Goal: Task Accomplishment & Management: Complete application form

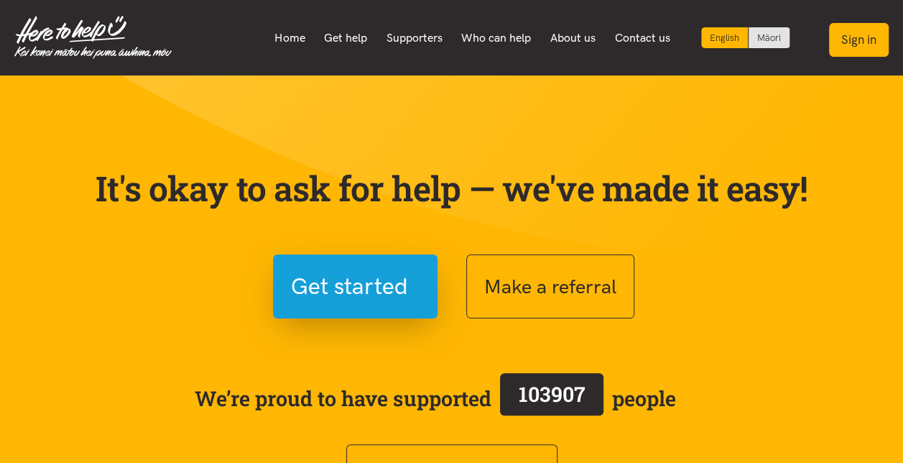
click at [859, 27] on button "Sign in" at bounding box center [859, 40] width 60 height 34
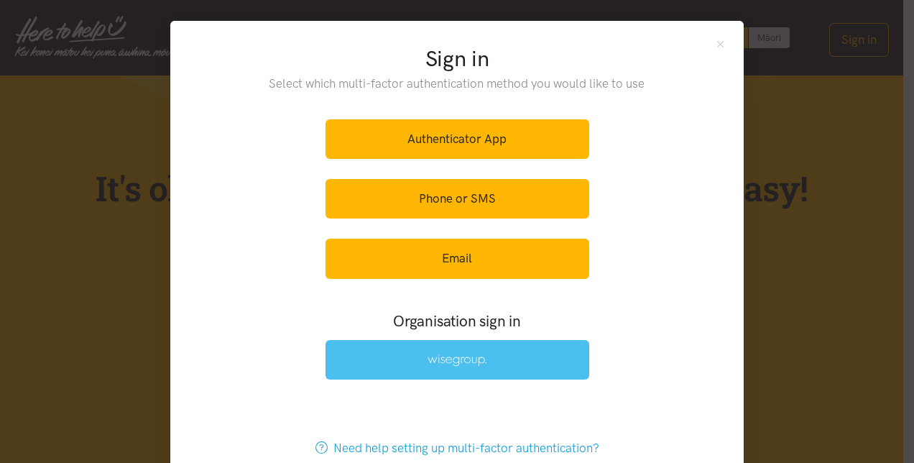
click at [456, 356] on img at bounding box center [457, 360] width 59 height 12
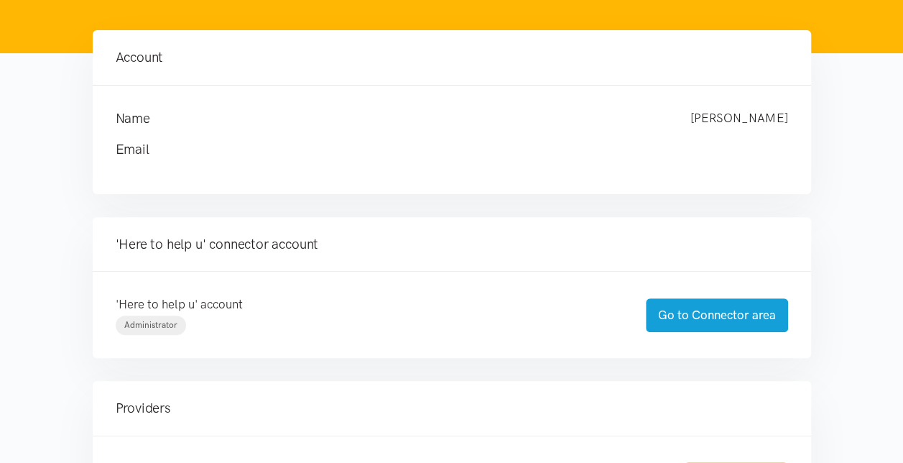
scroll to position [144, 0]
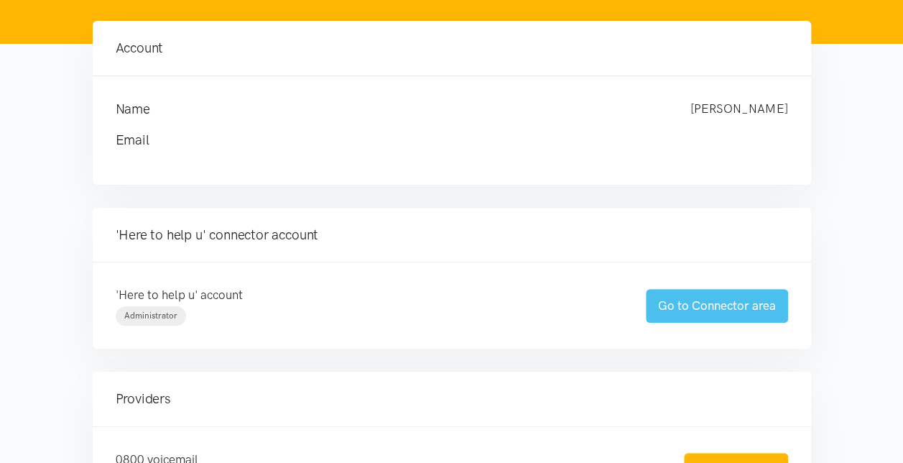
click at [734, 300] on link "Go to Connector area" at bounding box center [717, 306] width 142 height 34
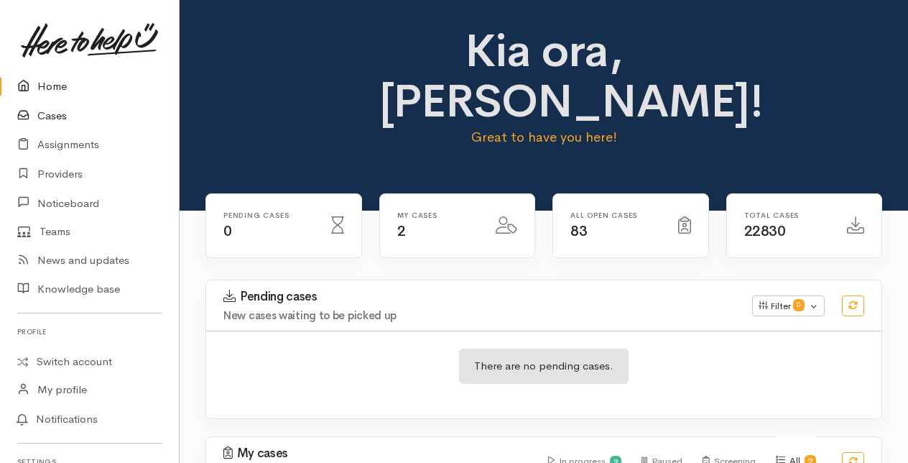
click at [50, 114] on link "Cases" at bounding box center [89, 115] width 179 height 29
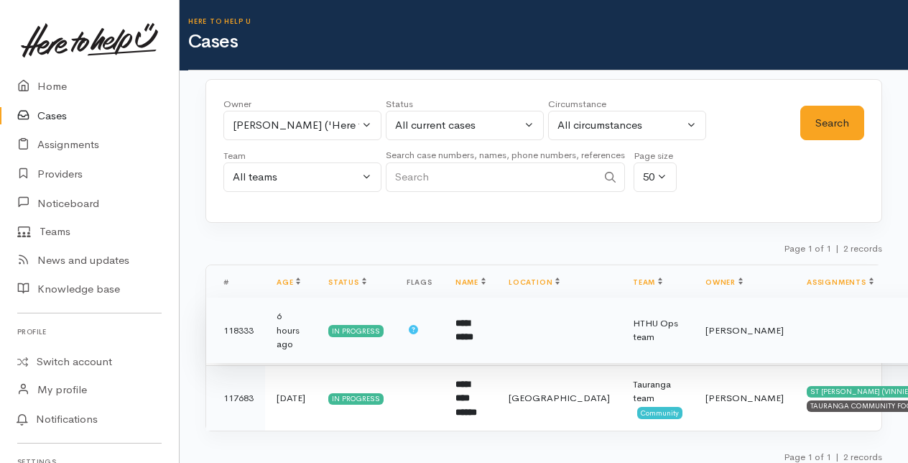
click at [463, 327] on td "**********" at bounding box center [470, 330] width 53 height 66
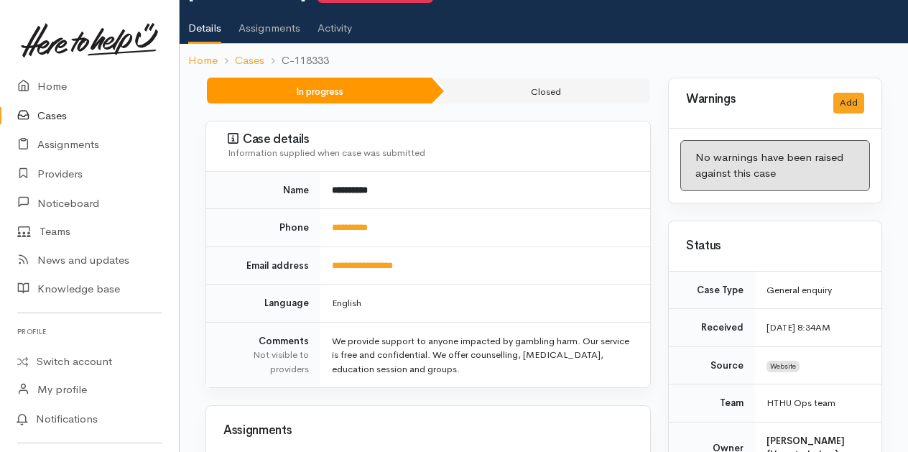
scroll to position [144, 0]
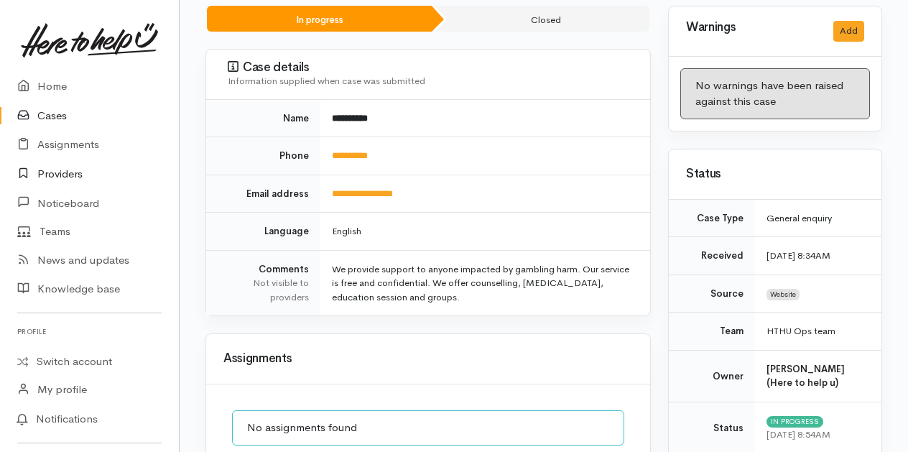
click at [55, 172] on link "Providers" at bounding box center [89, 174] width 179 height 29
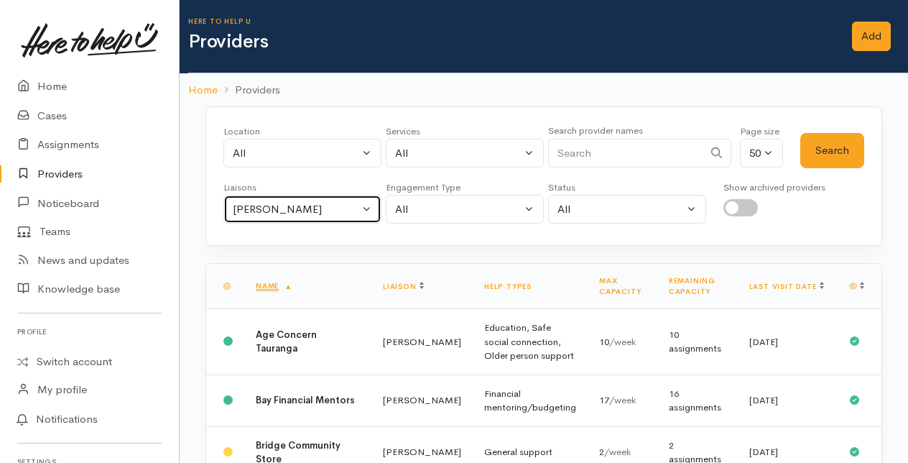
click at [368, 204] on button "[PERSON_NAME]" at bounding box center [302, 209] width 158 height 29
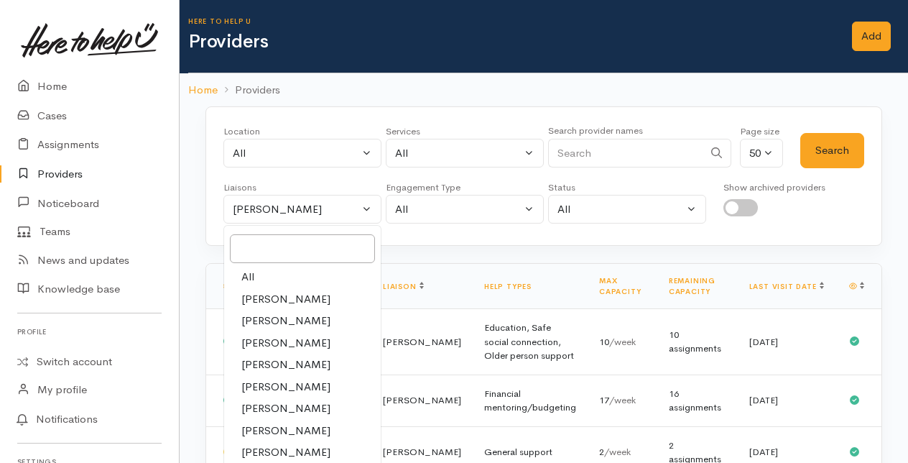
click at [250, 269] on span "All" at bounding box center [247, 277] width 13 height 17
select select "null"
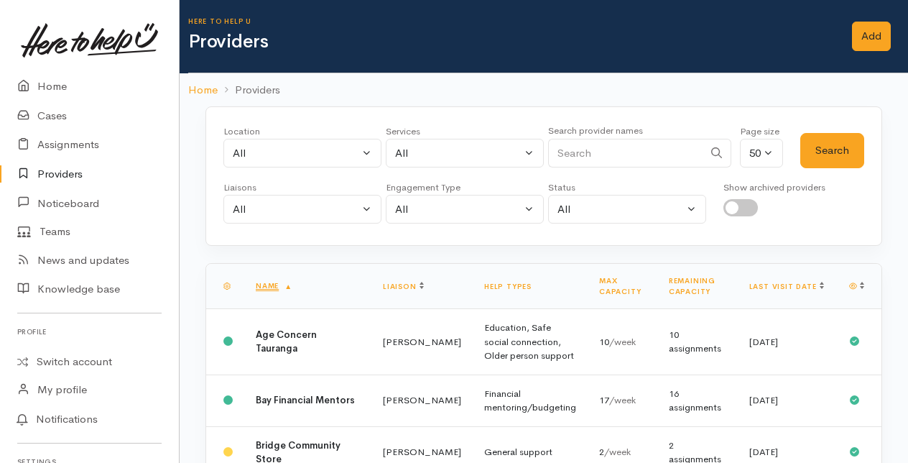
click at [583, 144] on input "Search" at bounding box center [625, 153] width 155 height 29
type input "gambling"
click at [831, 152] on button "Search" at bounding box center [832, 150] width 64 height 35
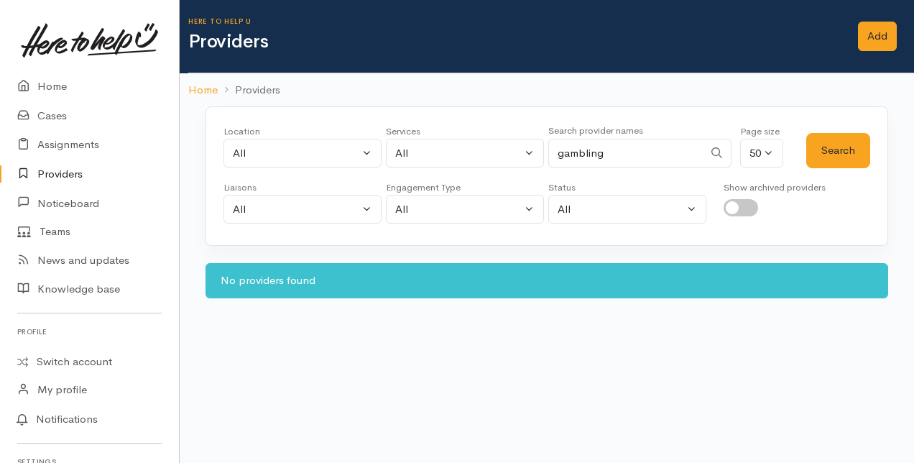
click at [56, 172] on link "Providers" at bounding box center [89, 174] width 179 height 29
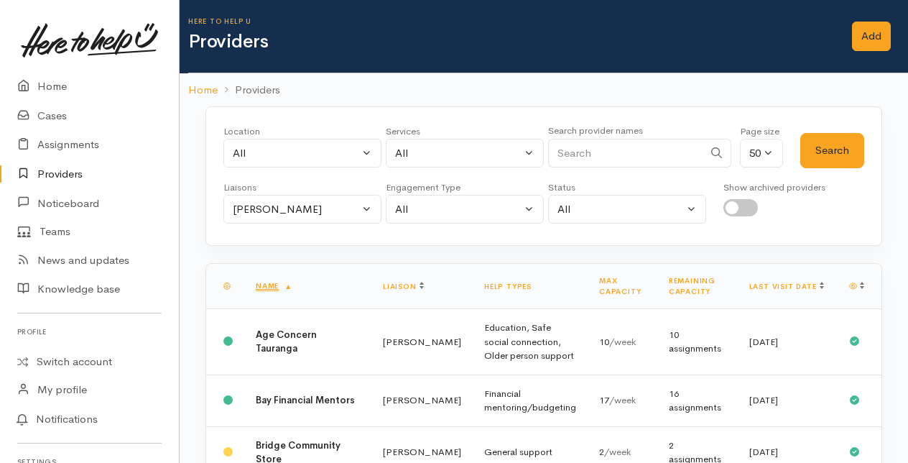
click at [57, 175] on link "Providers" at bounding box center [89, 174] width 179 height 29
click at [878, 33] on link "Add" at bounding box center [871, 36] width 39 height 29
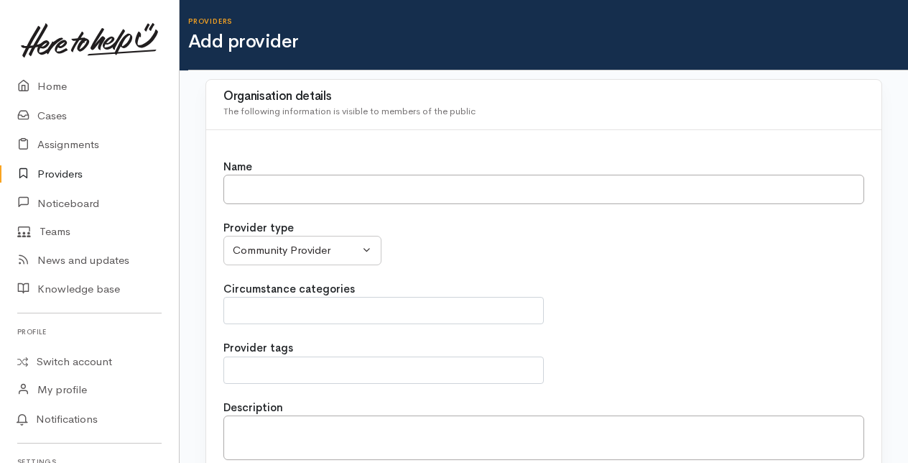
select select
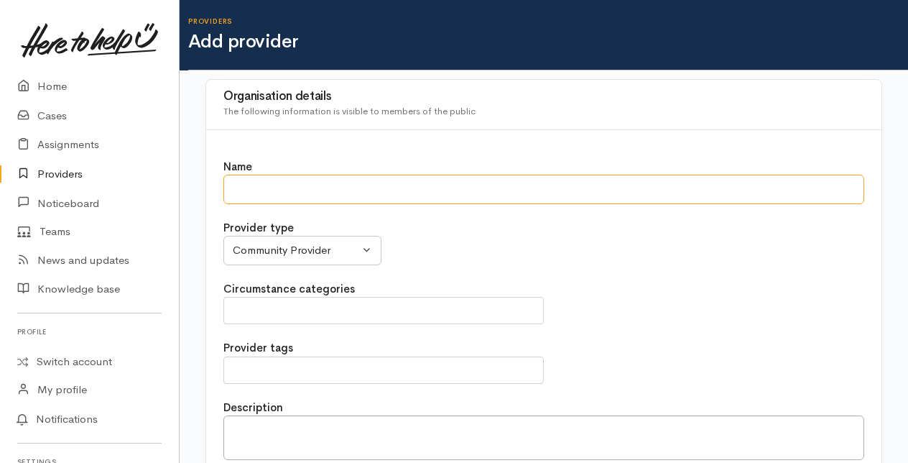
click at [260, 189] on input "Name" at bounding box center [543, 189] width 641 height 29
type input "G"
type input "[MEDICAL_DATA] Foundation"
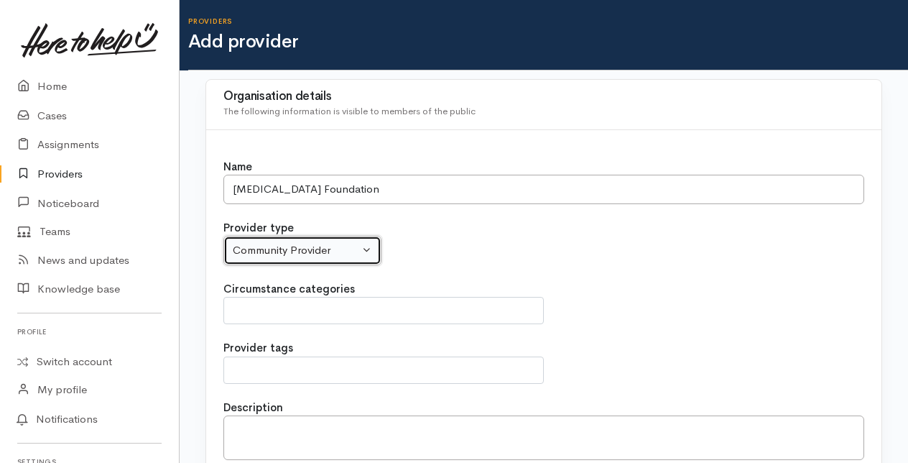
click at [328, 242] on div "Community Provider" at bounding box center [296, 250] width 126 height 17
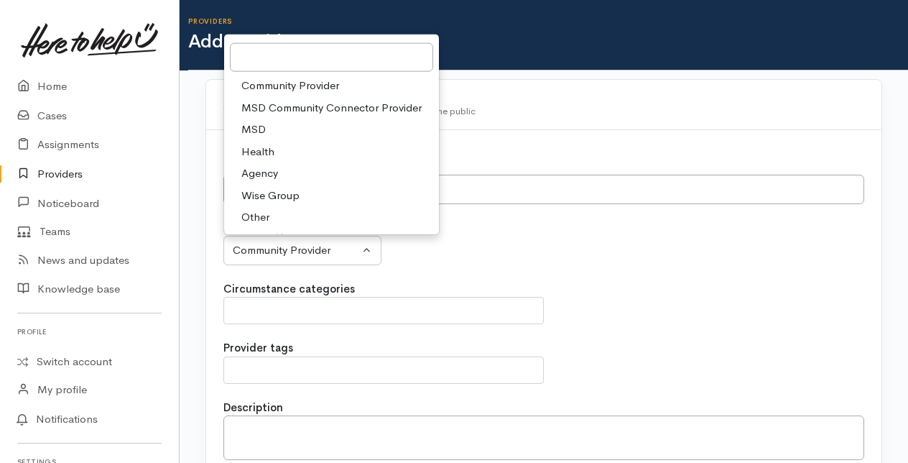
click at [290, 78] on span "Community Provider" at bounding box center [290, 86] width 98 height 17
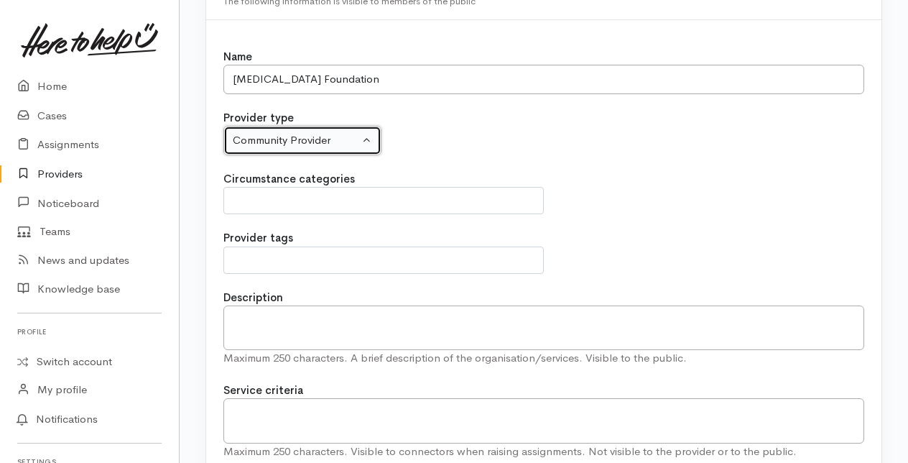
scroll to position [144, 0]
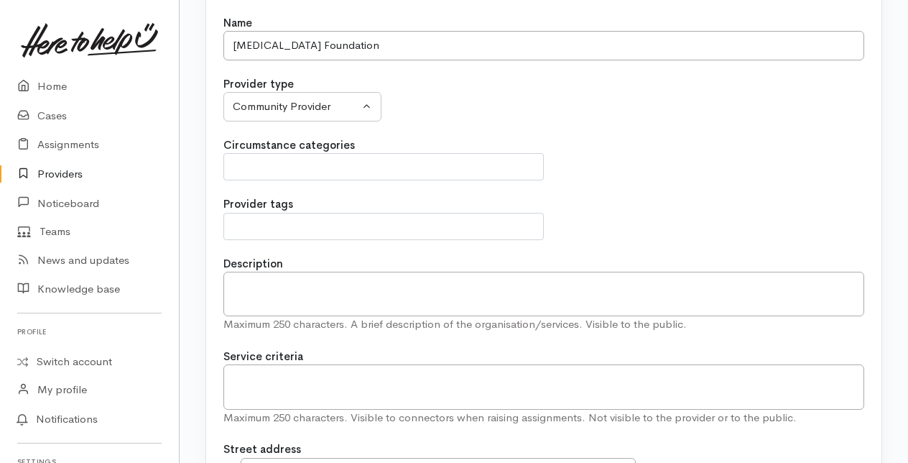
click at [292, 165] on span at bounding box center [384, 166] width 302 height 17
click at [512, 124] on div "Name Problem Gambling Foundation Provider type Community Provider MSD Community…" at bounding box center [543, 459] width 675 height 946
click at [263, 220] on span at bounding box center [384, 226] width 302 height 17
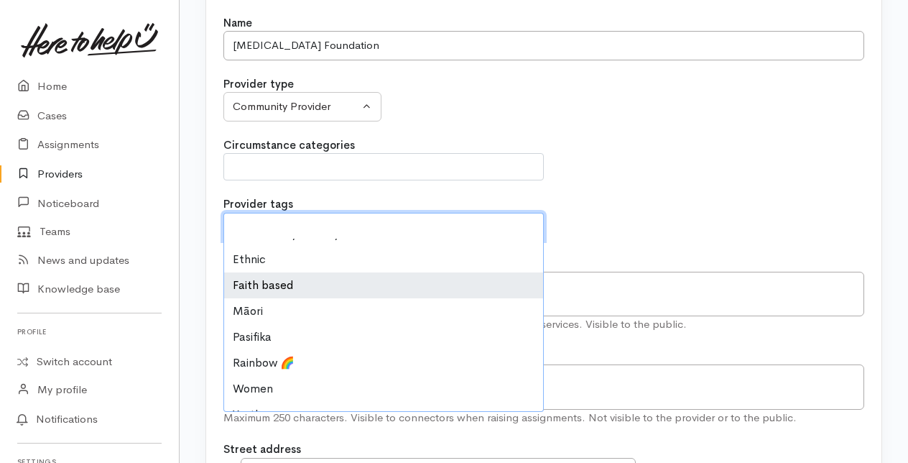
scroll to position [34, 0]
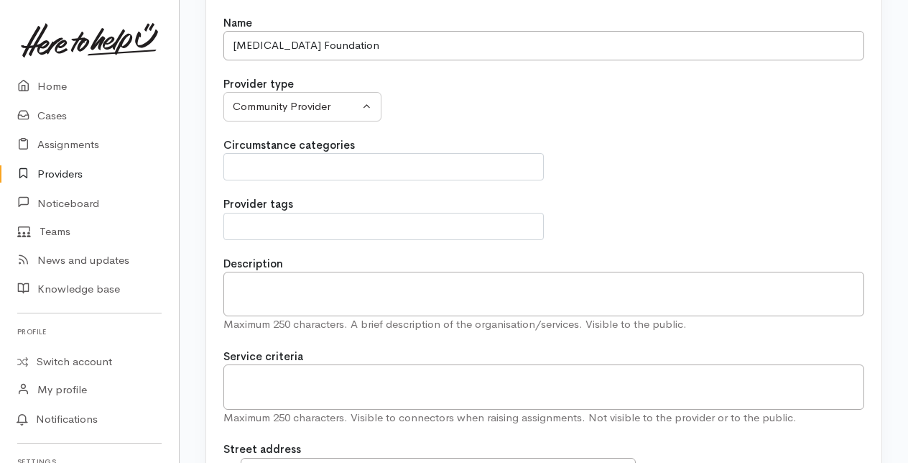
drag, startPoint x: 657, startPoint y: 139, endPoint x: 662, endPoint y: 149, distance: 11.9
click at [657, 139] on div "Circumstance categories Civil Defence Community" at bounding box center [543, 159] width 641 height 44
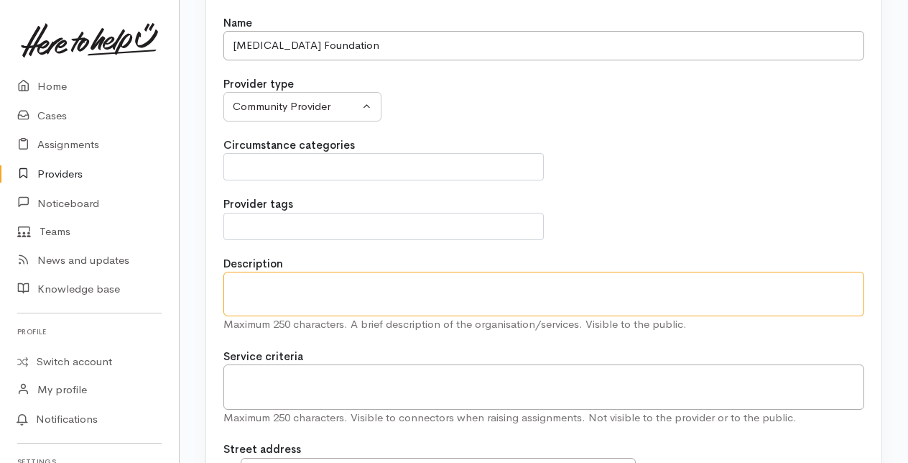
click at [239, 280] on textarea "Description" at bounding box center [543, 294] width 641 height 45
click at [239, 283] on textarea "Description" at bounding box center [543, 294] width 641 height 45
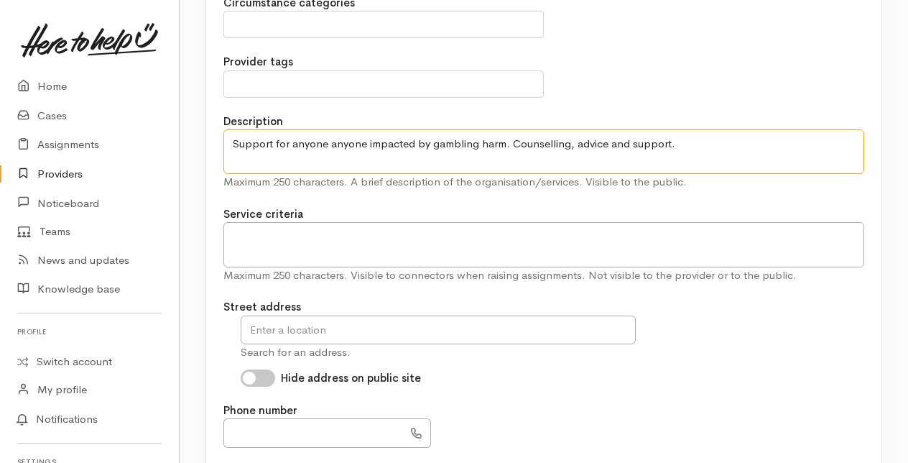
scroll to position [287, 0]
type textarea "Support for anyone anyone impacted by gambling harm. Counselling, advice and su…"
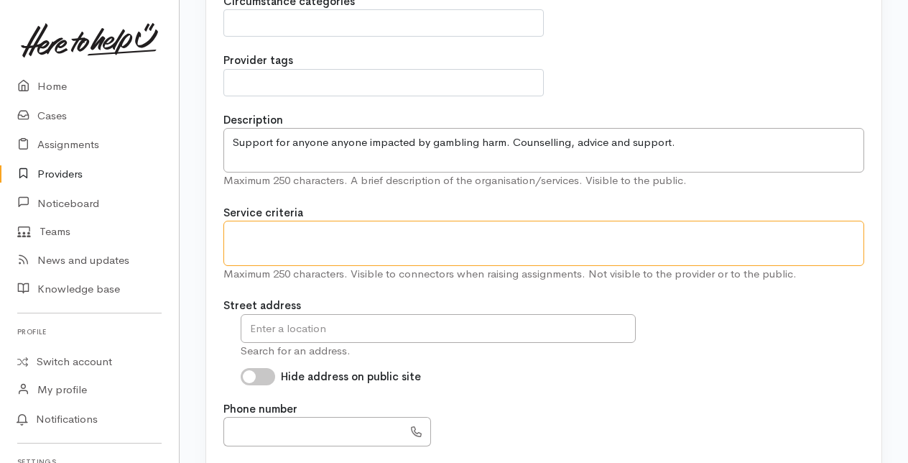
click at [251, 234] on textarea at bounding box center [543, 243] width 641 height 45
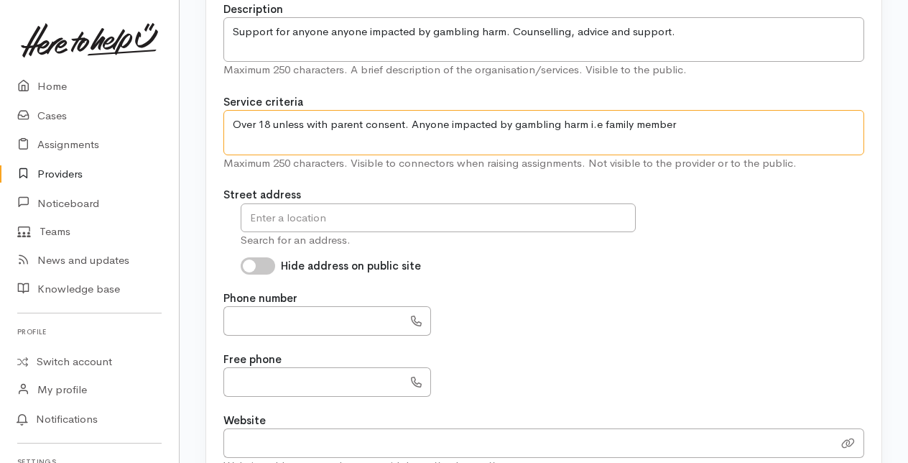
scroll to position [431, 0]
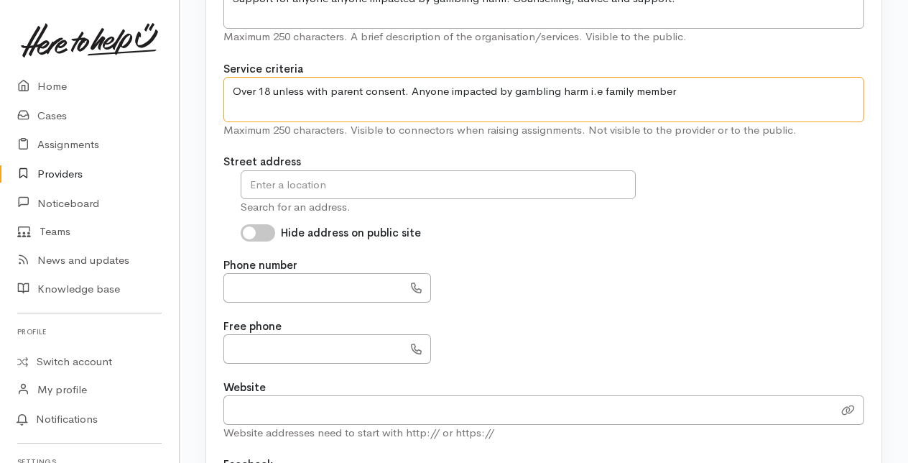
type textarea "Over 18 unless with parent consent. Anyone impacted by gambling harm i.e family…"
click at [272, 181] on input "text" at bounding box center [438, 184] width 395 height 29
click at [254, 182] on input "text" at bounding box center [438, 184] width 395 height 29
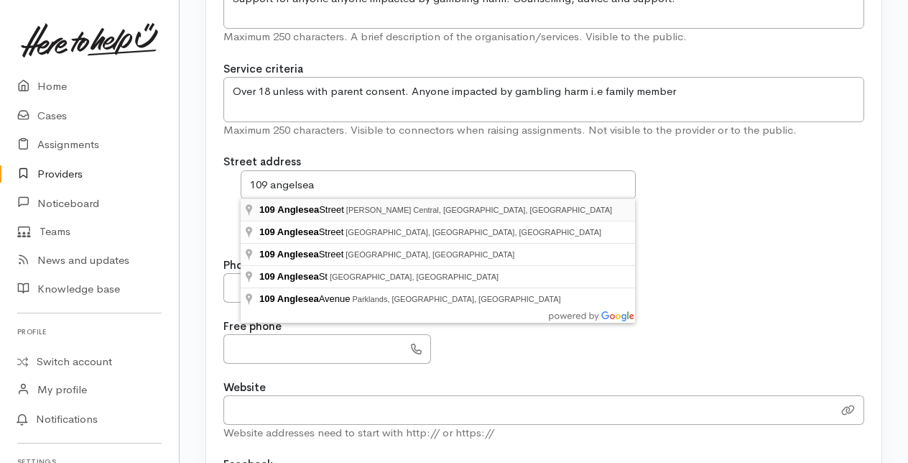
type input "109 Anglesea Street, Hamilton Central, Hamilton, New Zealand"
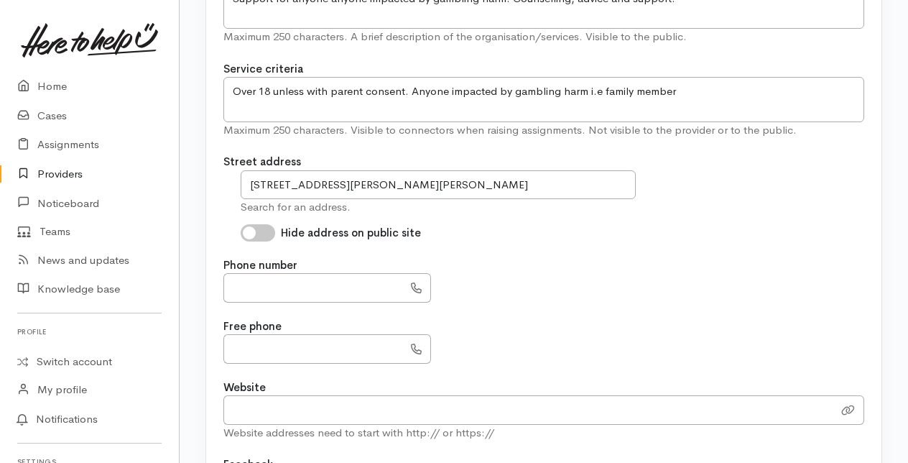
click at [259, 231] on input "Hide address on public site" at bounding box center [258, 232] width 34 height 17
checkbox input "true"
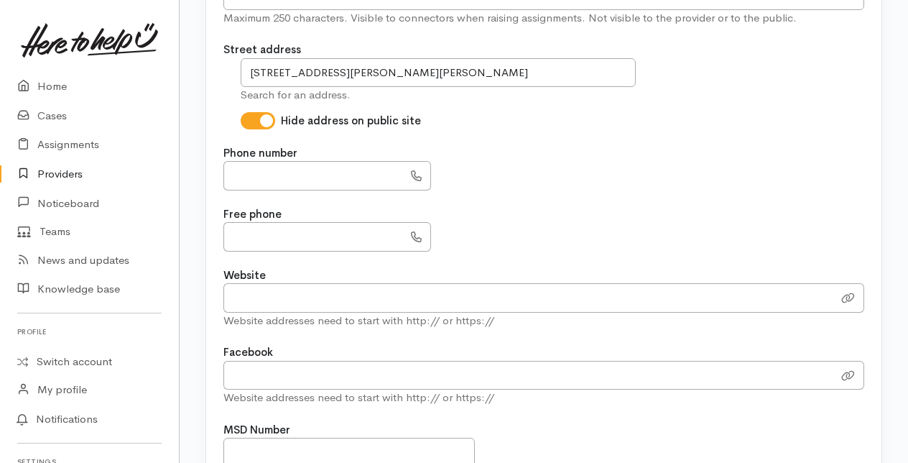
scroll to position [575, 0]
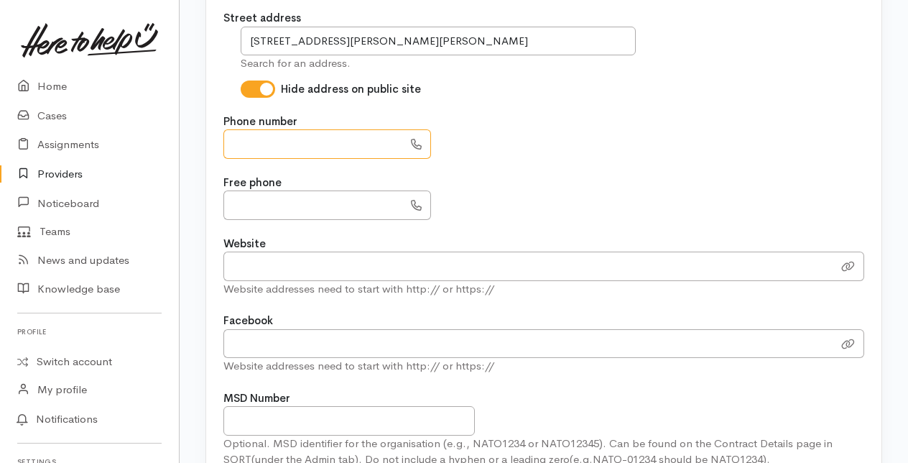
click at [246, 138] on input "text" at bounding box center [313, 143] width 180 height 29
click at [236, 200] on input "text" at bounding box center [313, 204] width 180 height 29
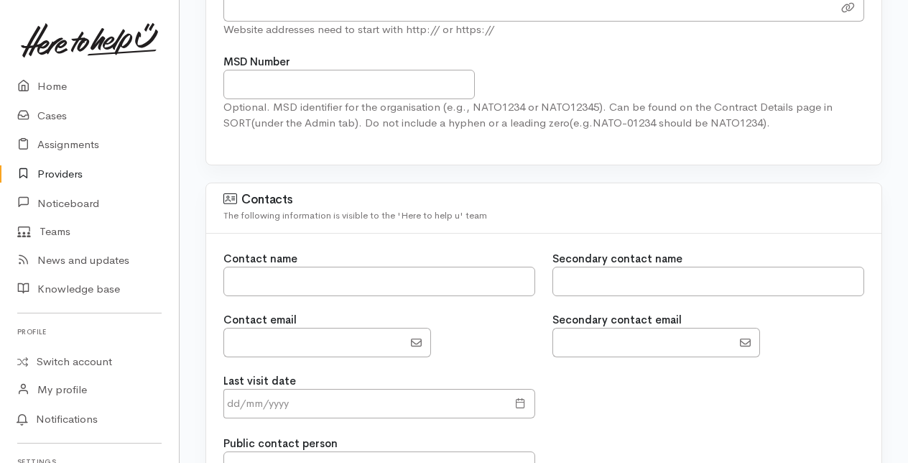
scroll to position [934, 0]
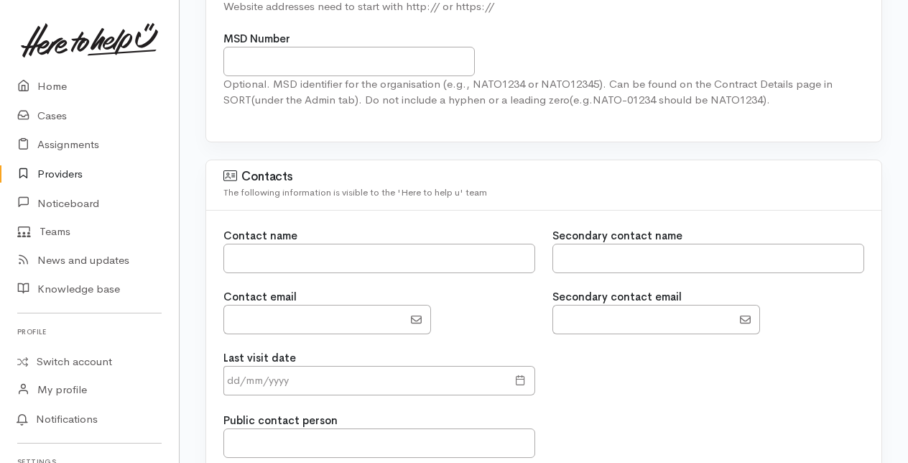
type input "**********"
click at [576, 253] on input "text" at bounding box center [709, 258] width 312 height 29
type input "Kim Wilson"
click at [586, 308] on input "EmailAddress" at bounding box center [643, 319] width 180 height 29
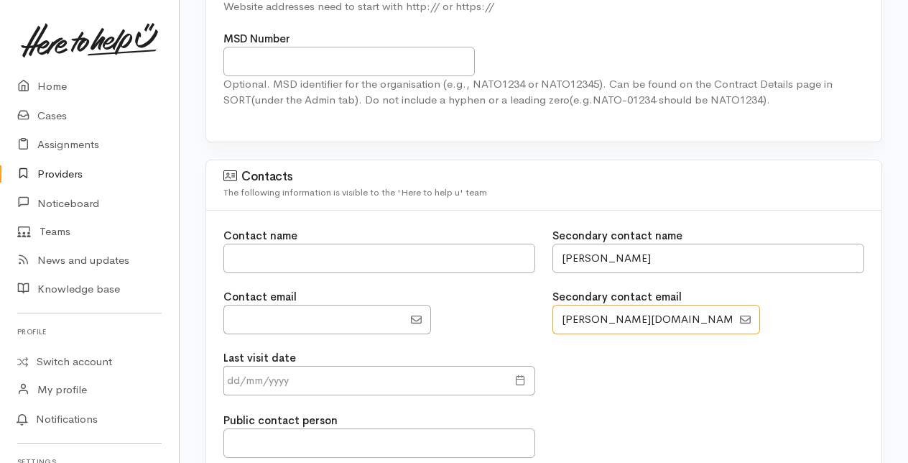
click at [617, 313] on input "EmailAddress" at bounding box center [643, 319] width 180 height 29
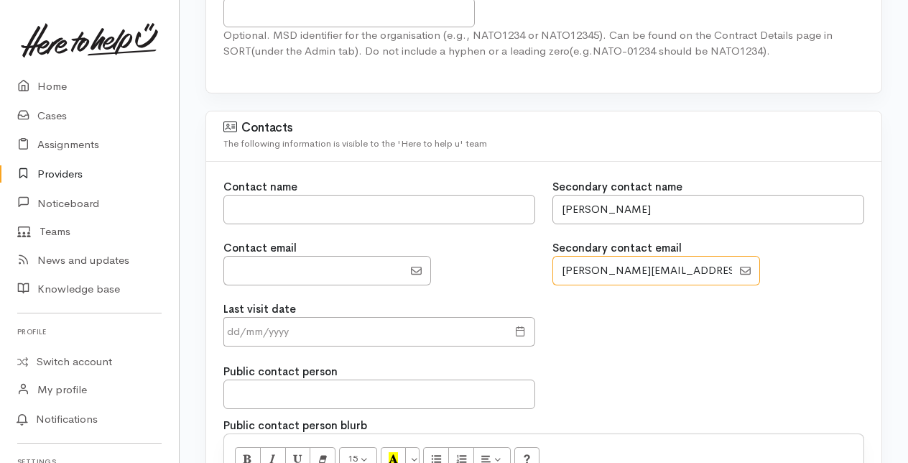
scroll to position [1006, 0]
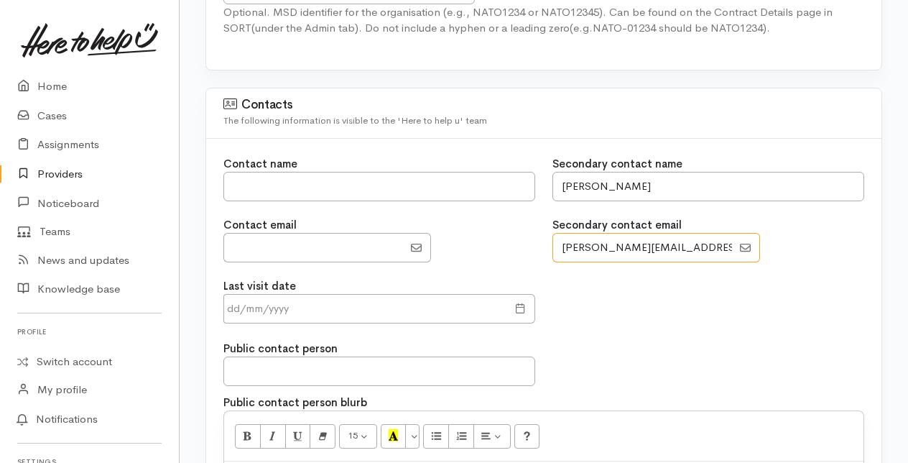
type input "kim.wilson@pgf.nz"
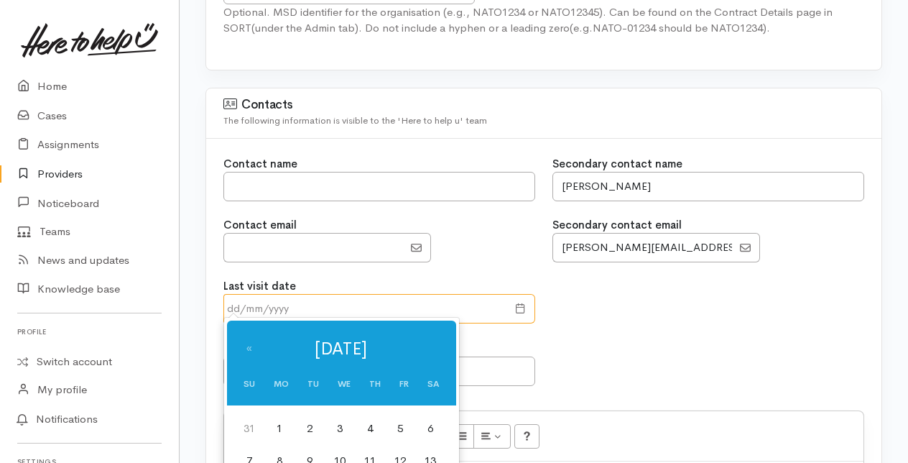
click at [316, 305] on input "text" at bounding box center [365, 308] width 284 height 29
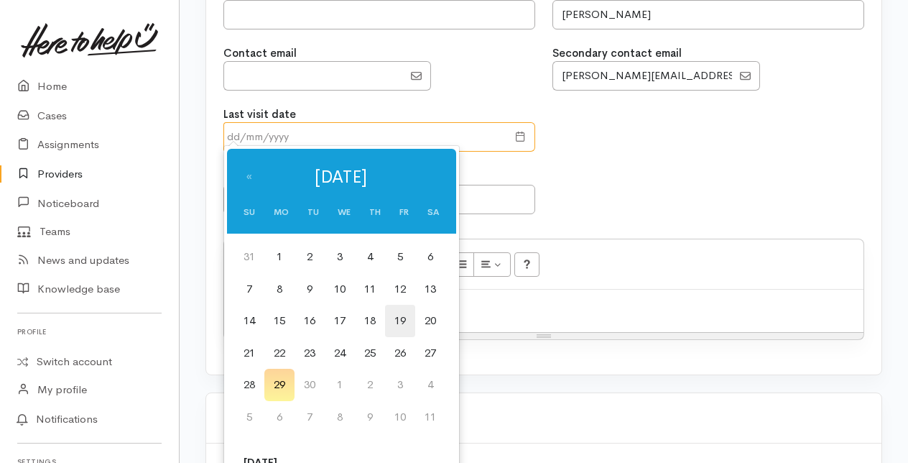
scroll to position [1222, 0]
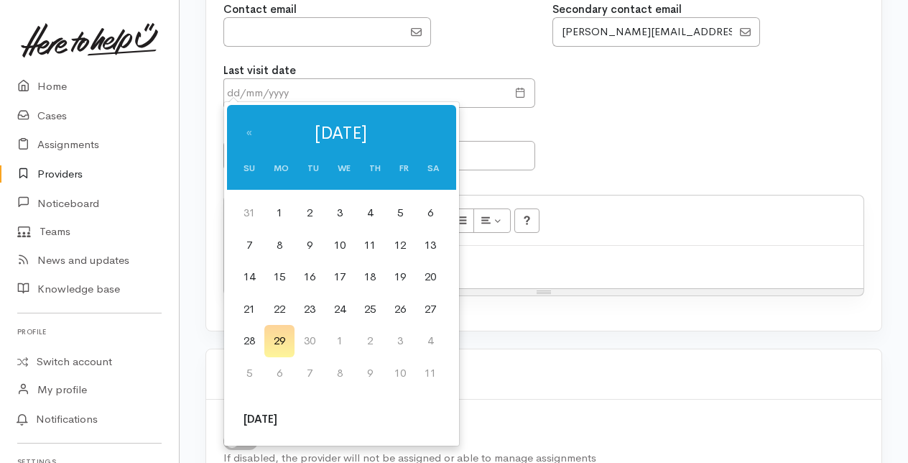
click at [277, 338] on td "29" at bounding box center [279, 341] width 30 height 32
type input "[DATE]"
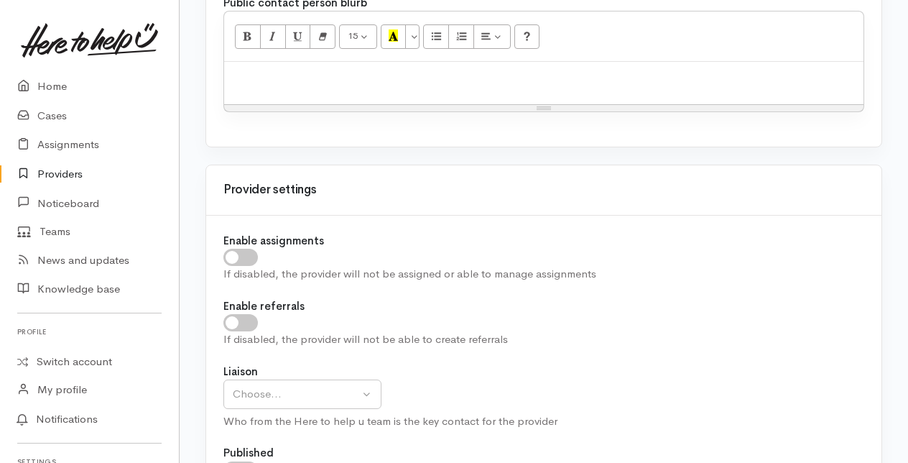
scroll to position [1437, 0]
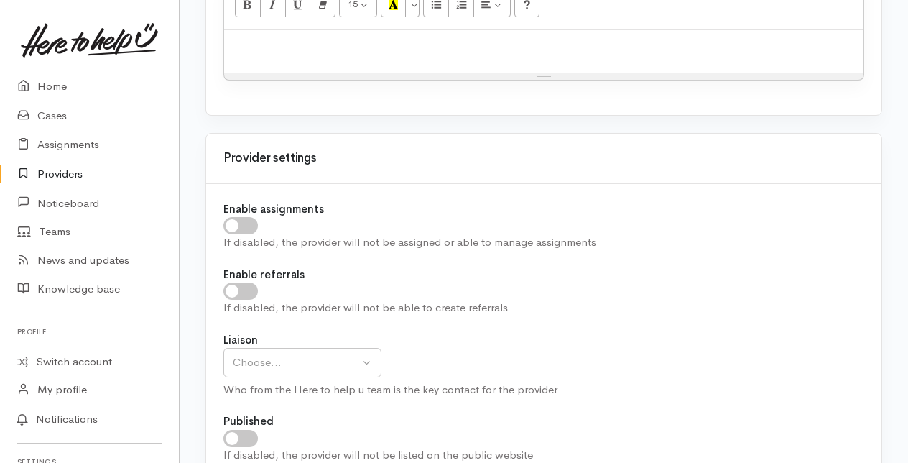
click at [240, 218] on input "checkbox" at bounding box center [240, 225] width 34 height 17
checkbox input "true"
click at [237, 283] on input "checkbox" at bounding box center [240, 290] width 34 height 17
checkbox input "true"
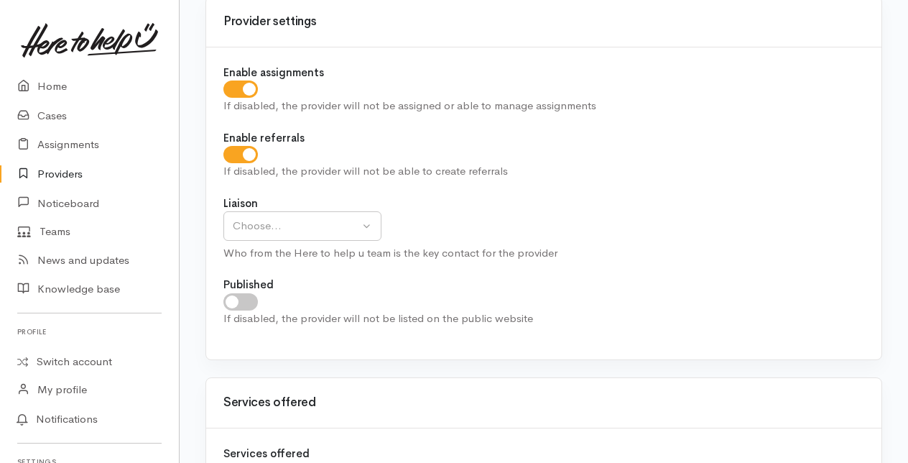
scroll to position [1581, 0]
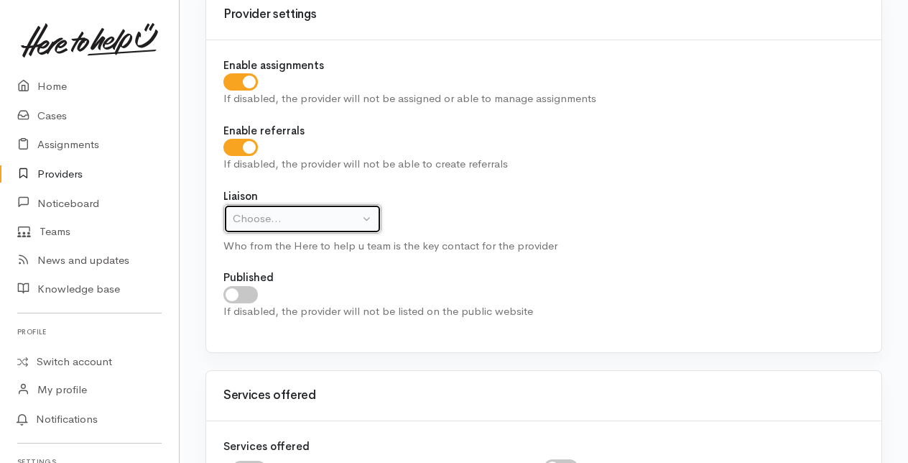
click at [358, 215] on div "Choose..." at bounding box center [296, 219] width 126 height 17
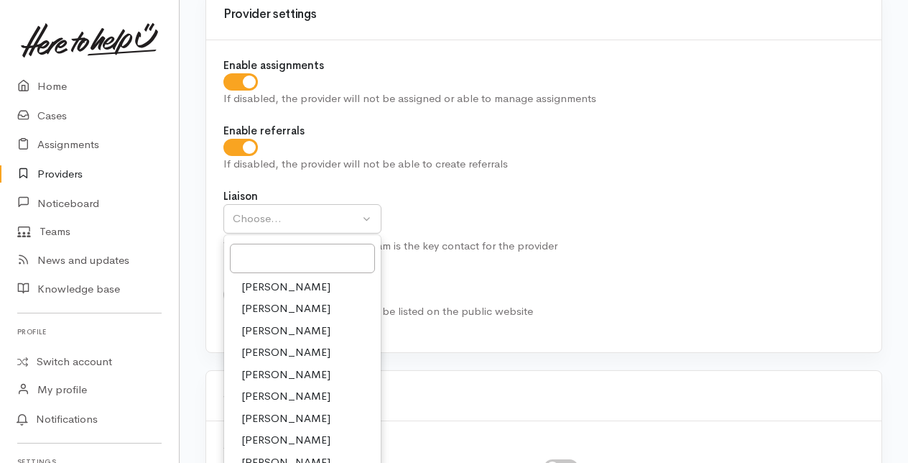
click at [274, 323] on span "[PERSON_NAME]" at bounding box center [285, 331] width 89 height 17
select select "205"
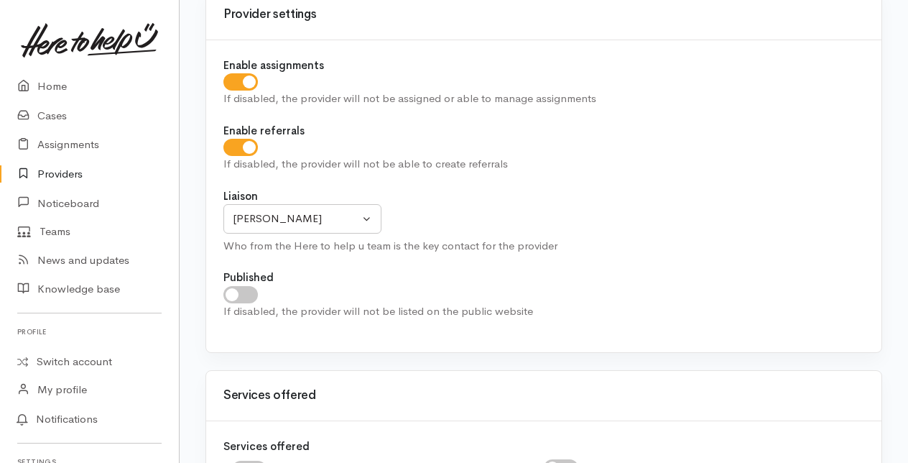
drag, startPoint x: 231, startPoint y: 286, endPoint x: 299, endPoint y: 286, distance: 67.5
click at [232, 286] on input "checkbox" at bounding box center [240, 294] width 34 height 17
checkbox input "true"
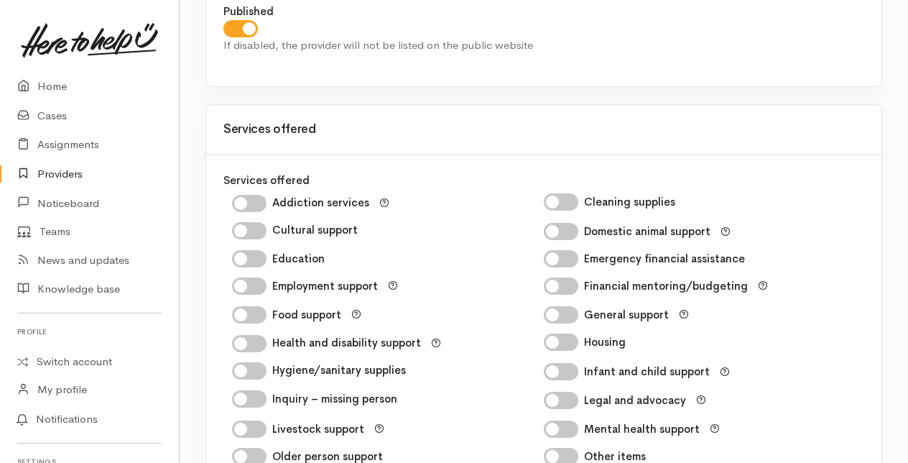
scroll to position [1868, 0]
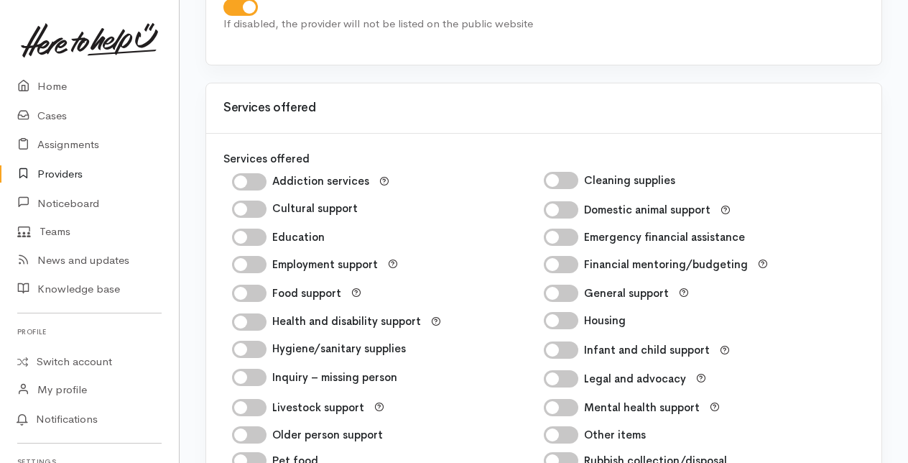
click at [247, 175] on input "Addiction services" at bounding box center [249, 181] width 34 height 17
checkbox input "true"
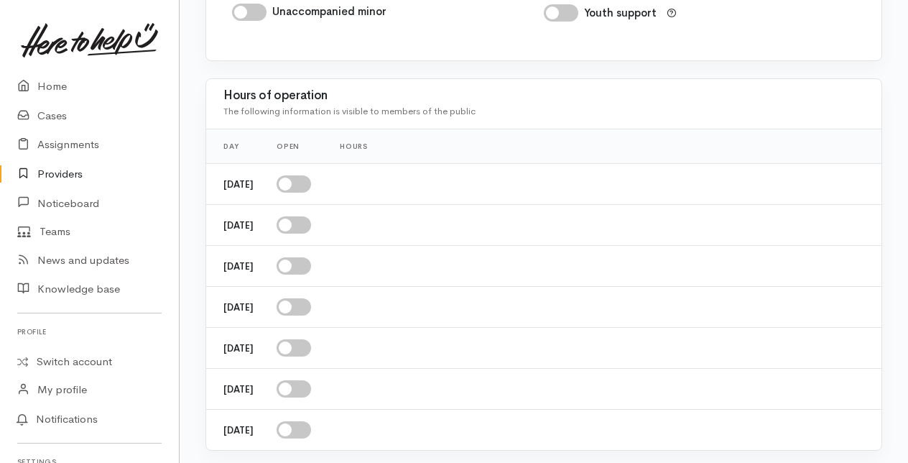
scroll to position [2443, 0]
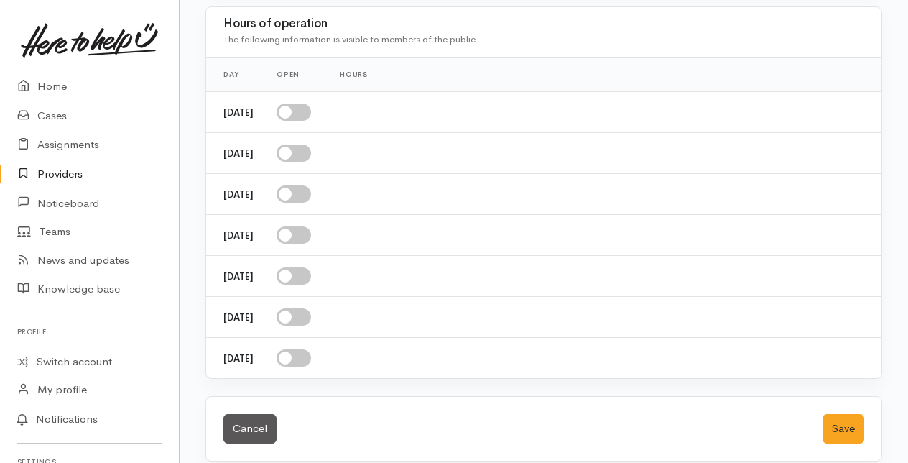
drag, startPoint x: 314, startPoint y: 106, endPoint x: 324, endPoint y: 152, distance: 46.4
click at [320, 118] on td at bounding box center [296, 112] width 63 height 41
click at [310, 118] on td at bounding box center [296, 112] width 63 height 41
click at [311, 104] on input "checkbox" at bounding box center [294, 111] width 34 height 17
checkbox input "true"
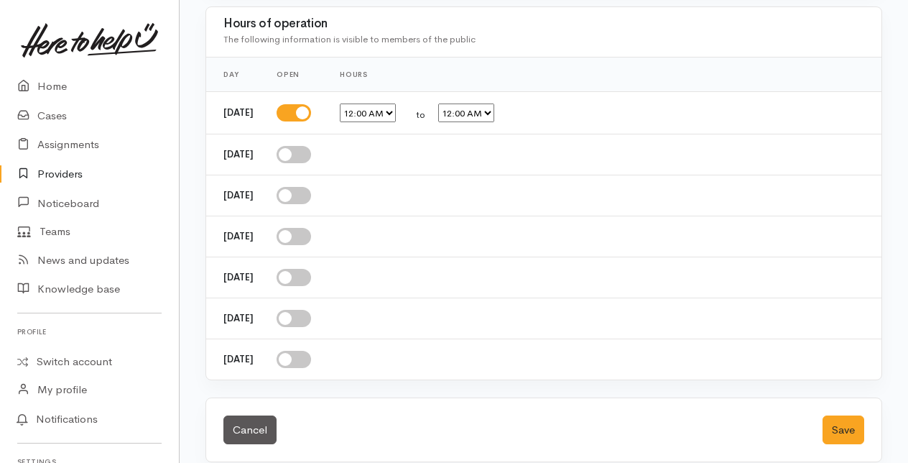
click at [310, 147] on input "checkbox" at bounding box center [294, 154] width 34 height 17
checkbox input "true"
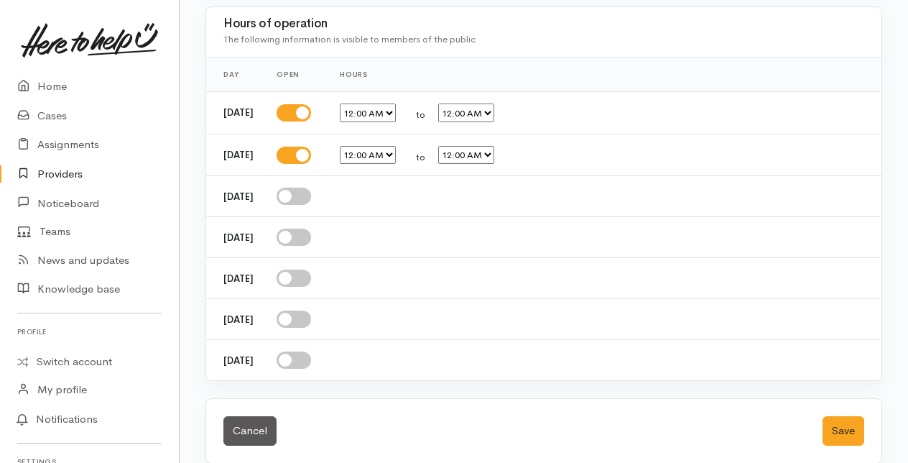
drag, startPoint x: 309, startPoint y: 190, endPoint x: 316, endPoint y: 195, distance: 9.2
click at [310, 190] on input "checkbox" at bounding box center [294, 196] width 34 height 17
checkbox input "true"
drag, startPoint x: 308, startPoint y: 237, endPoint x: 307, endPoint y: 273, distance: 35.9
click at [313, 241] on td at bounding box center [296, 238] width 63 height 41
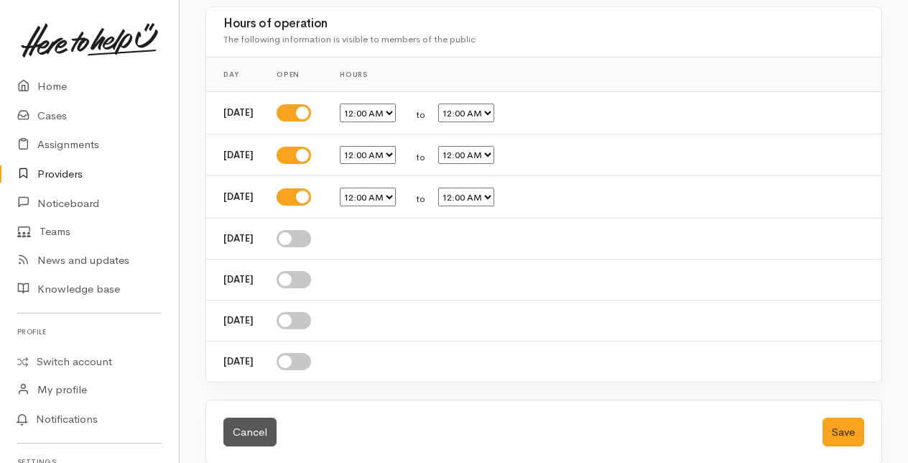
click at [309, 271] on input "checkbox" at bounding box center [294, 279] width 34 height 17
checkbox input "true"
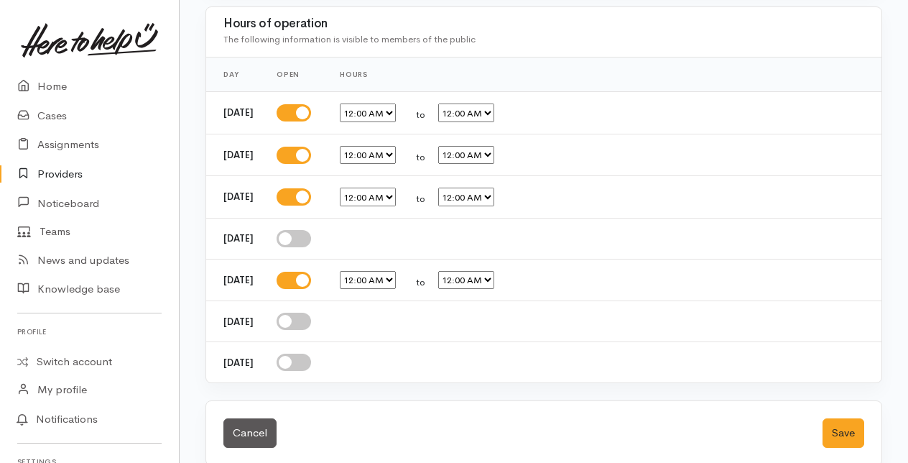
click at [309, 230] on input "checkbox" at bounding box center [294, 238] width 34 height 17
checkbox input "true"
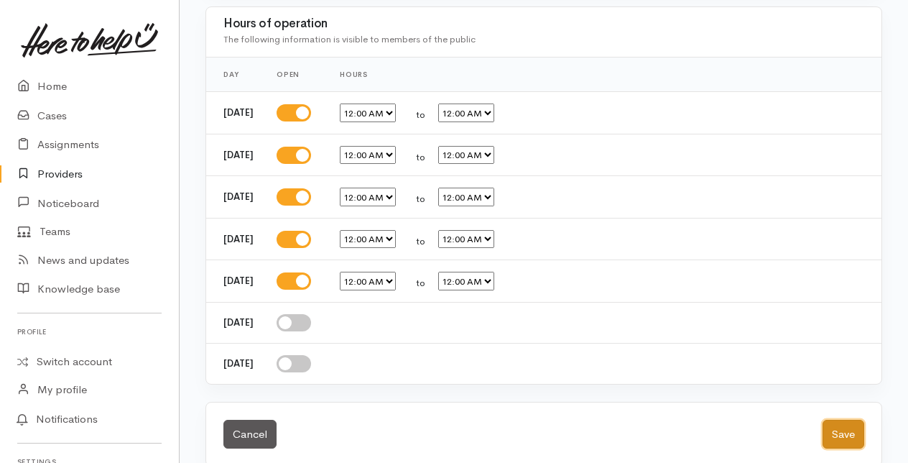
click at [839, 420] on button "Save" at bounding box center [844, 434] width 42 height 29
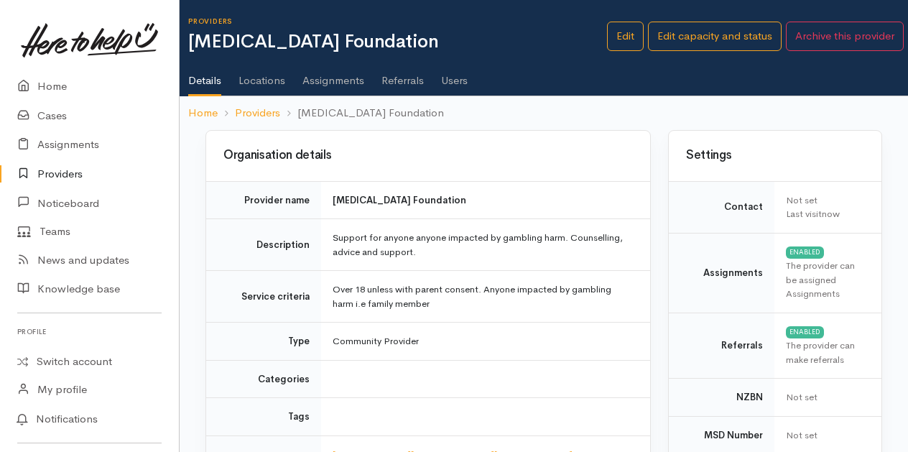
click at [264, 81] on link "Locations" at bounding box center [262, 75] width 47 height 40
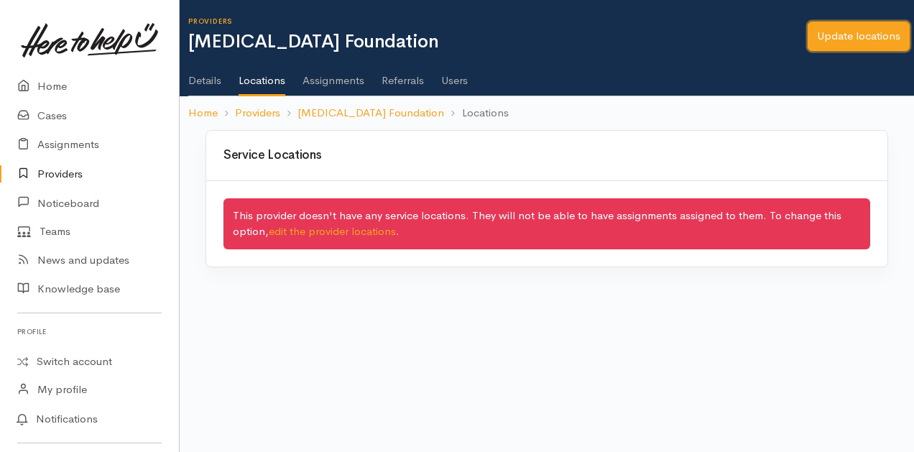
click at [857, 39] on link "Update locations" at bounding box center [859, 36] width 102 height 29
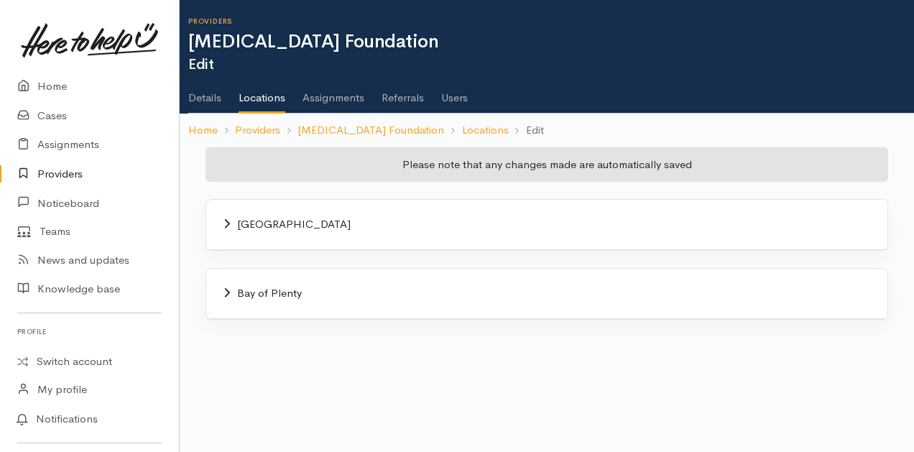
click at [259, 223] on span "[GEOGRAPHIC_DATA]" at bounding box center [294, 224] width 114 height 14
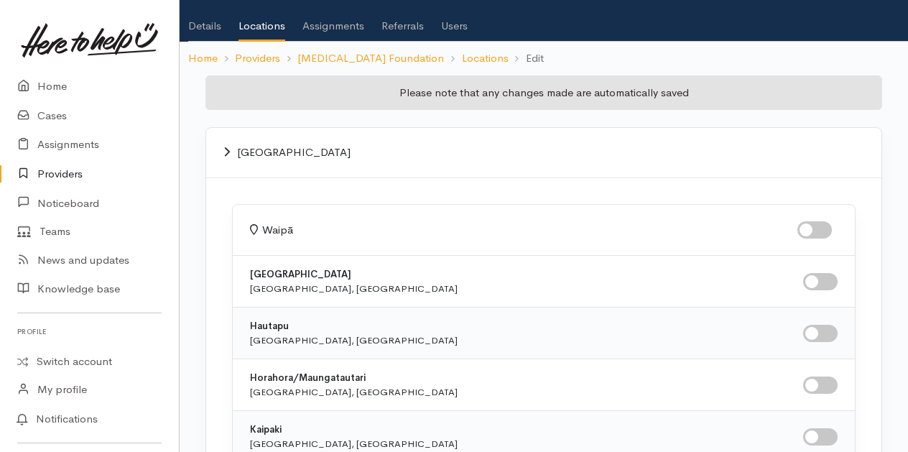
scroll to position [72, 0]
click at [821, 226] on input "checkbox" at bounding box center [815, 229] width 34 height 17
checkbox input "true"
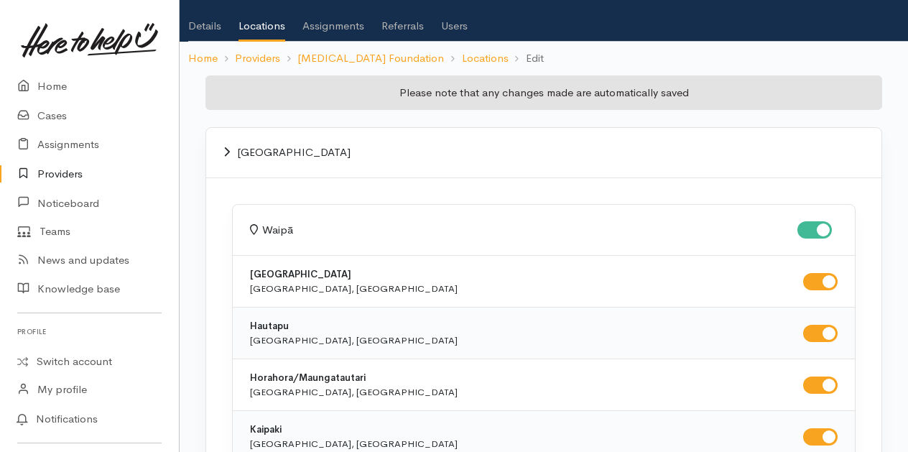
checkbox input "true"
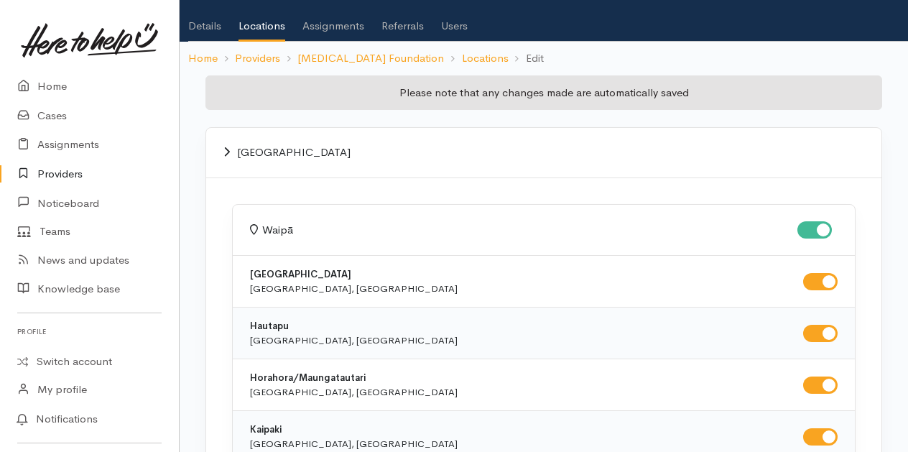
checkbox input "true"
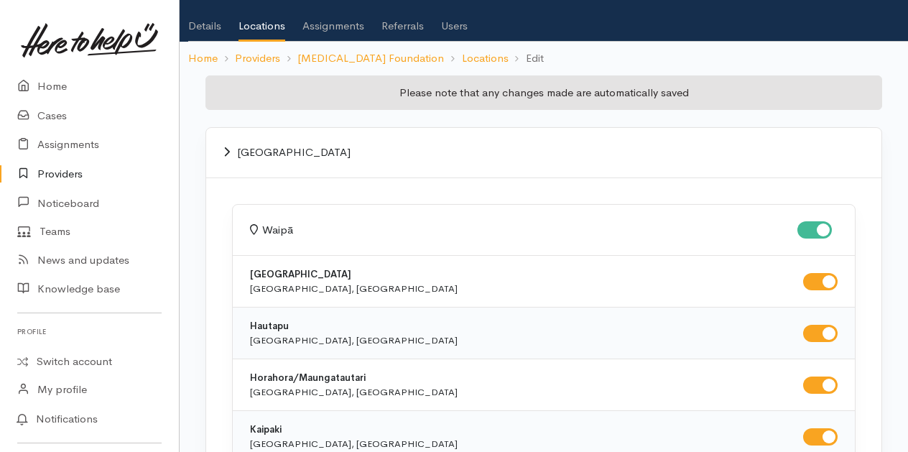
checkbox input "true"
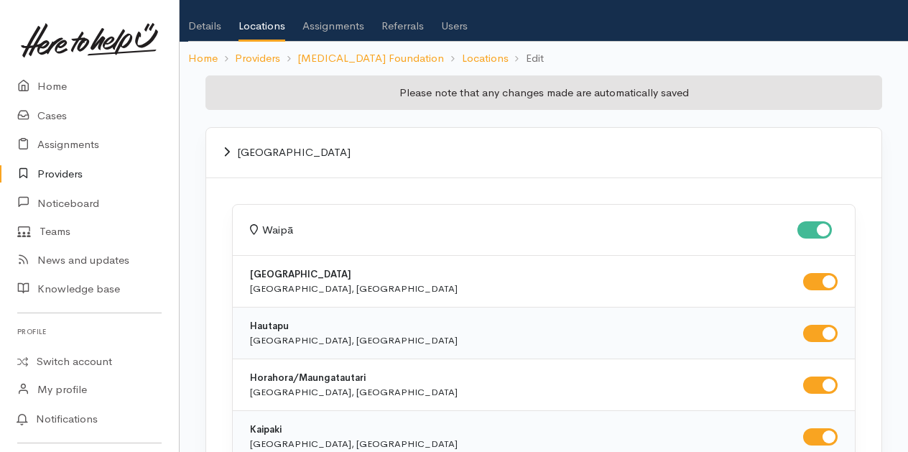
checkbox input "true"
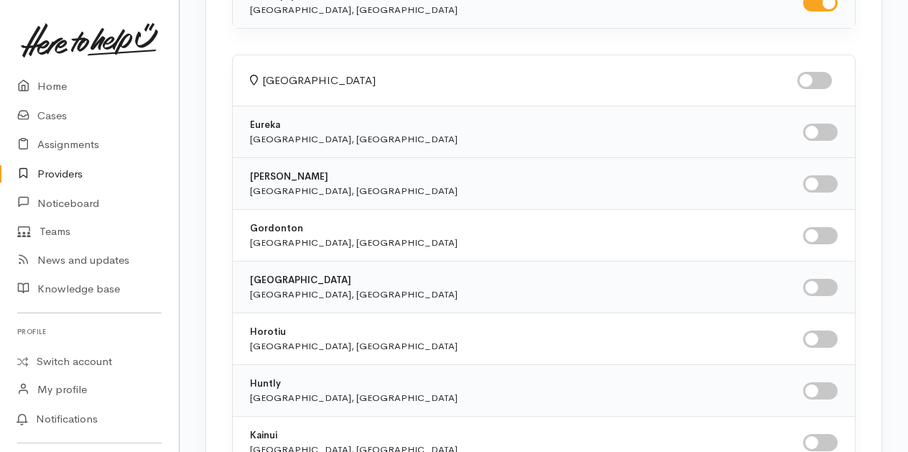
scroll to position [1365, 0]
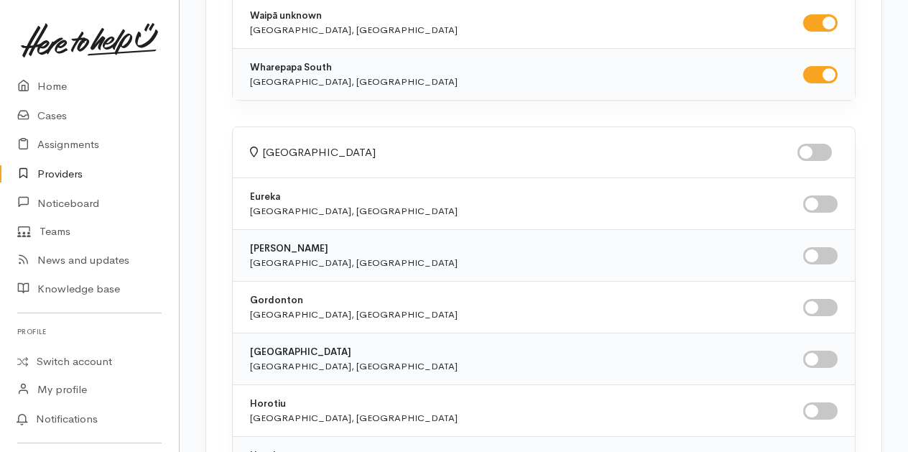
click at [811, 144] on input "checkbox" at bounding box center [815, 152] width 34 height 17
checkbox input "true"
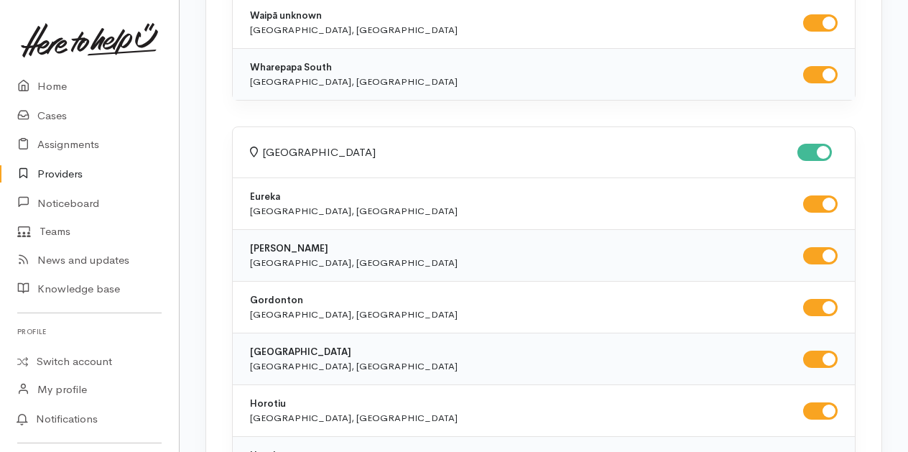
checkbox input "true"
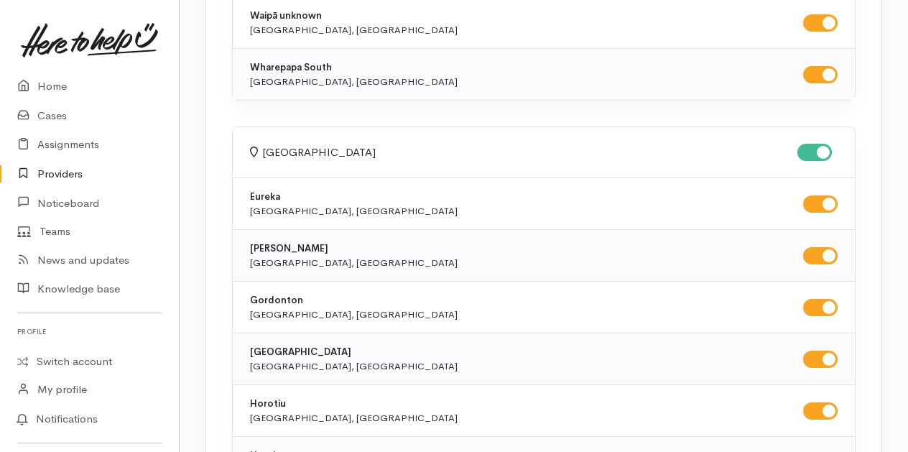
checkbox input "true"
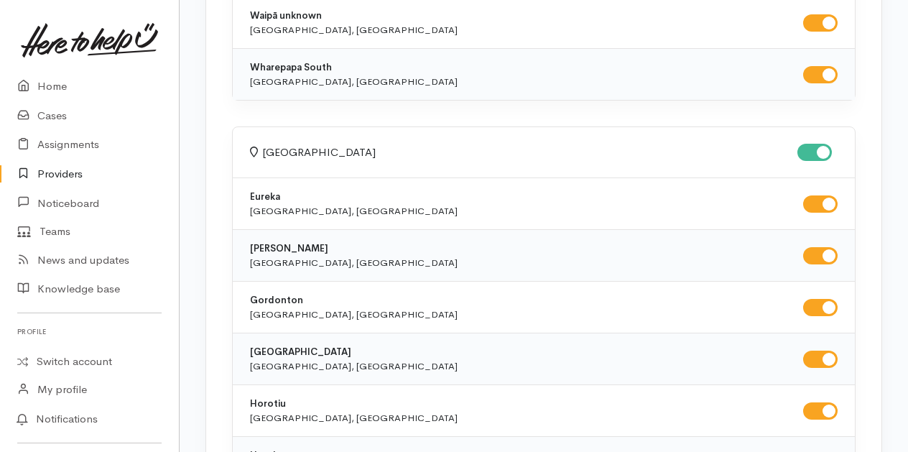
checkbox input "true"
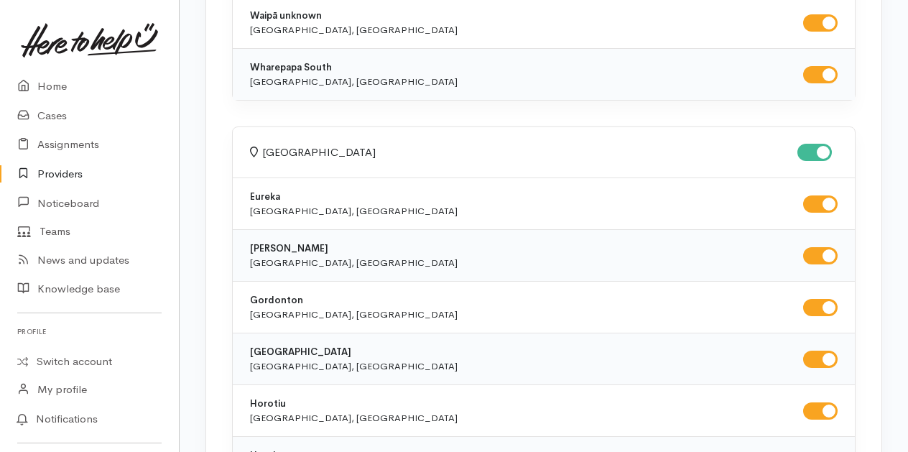
checkbox input "true"
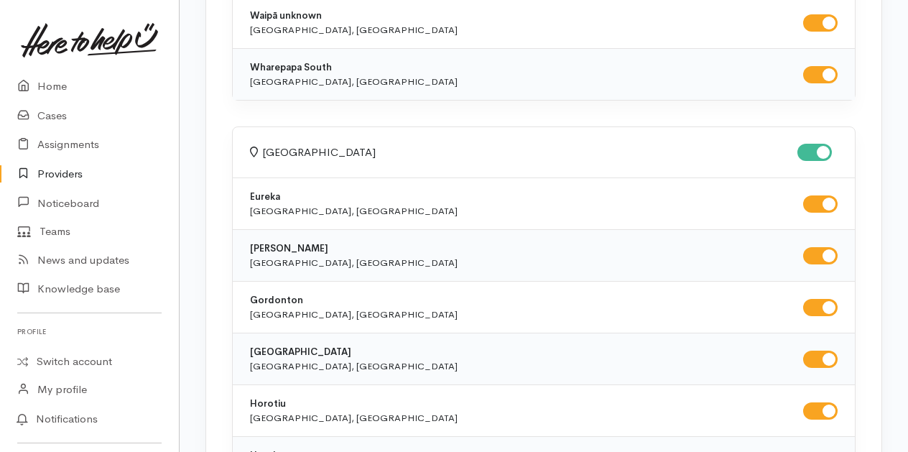
checkbox input "true"
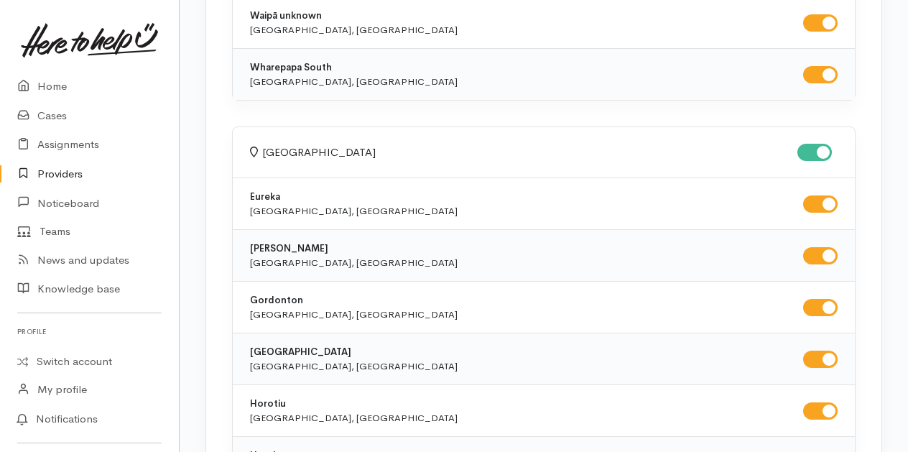
checkbox input "true"
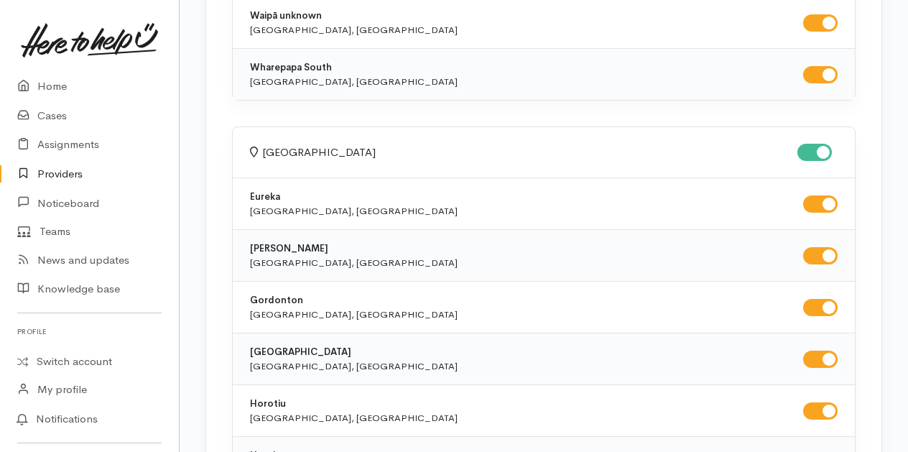
checkbox input "true"
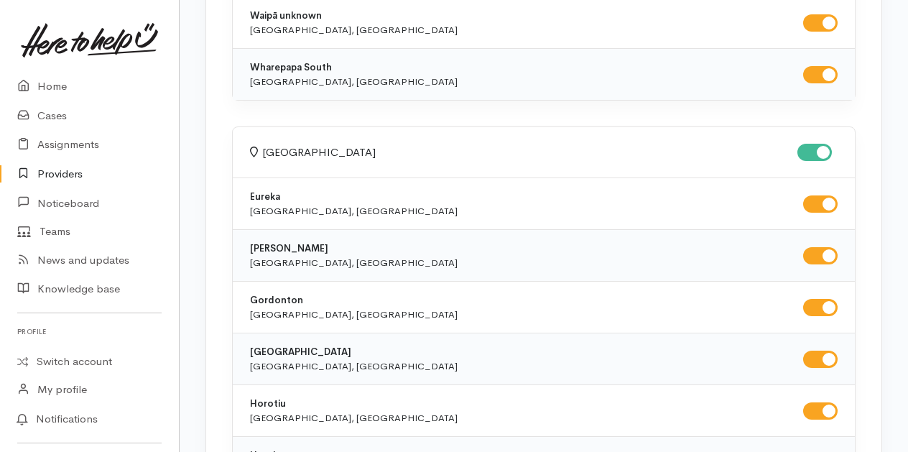
checkbox input "true"
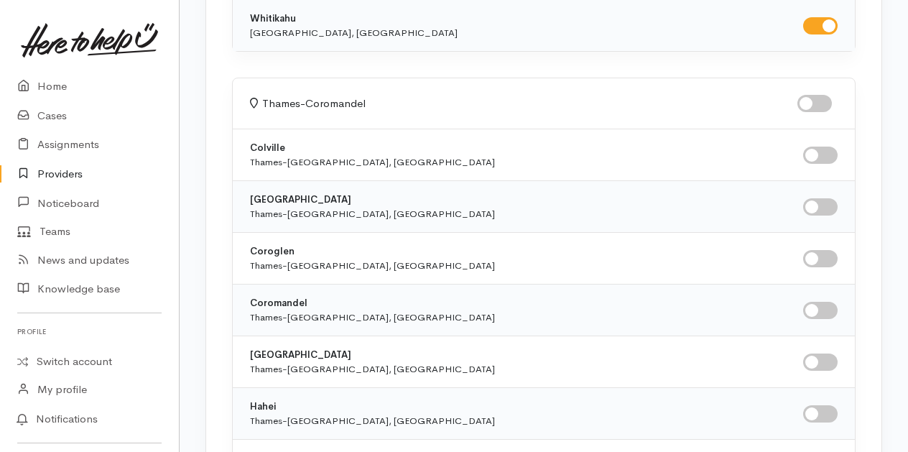
scroll to position [3449, 0]
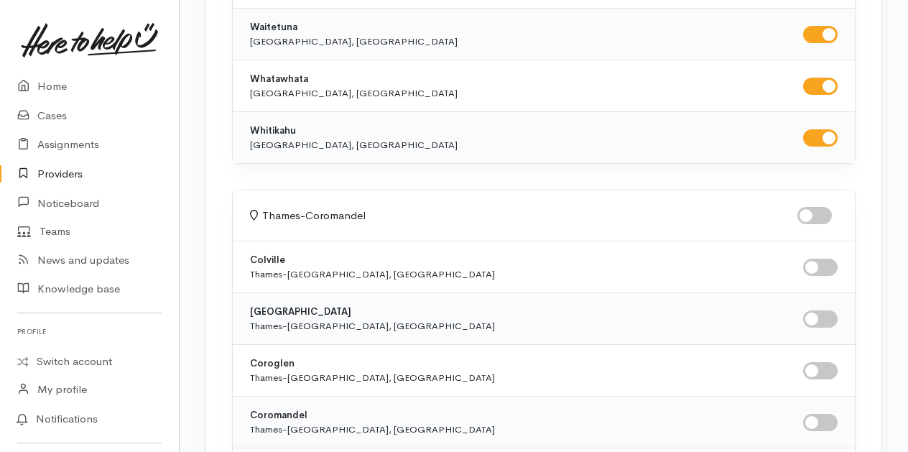
click at [823, 207] on input "checkbox" at bounding box center [815, 215] width 34 height 17
checkbox input "true"
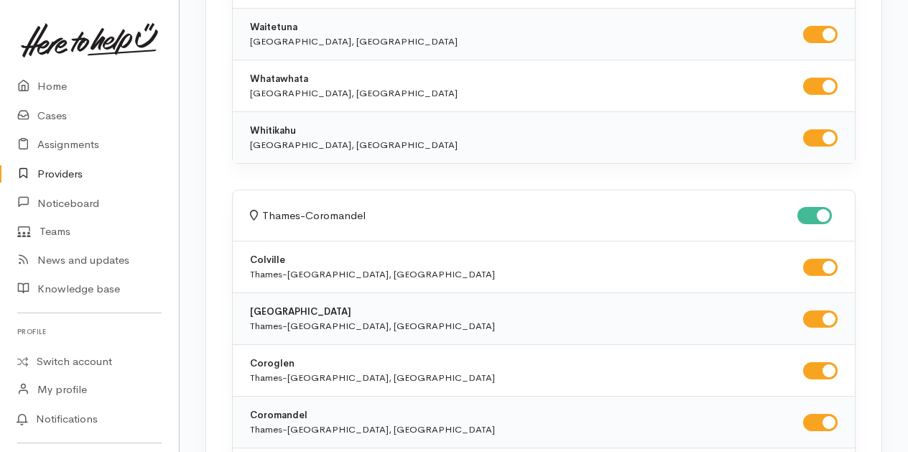
checkbox input "true"
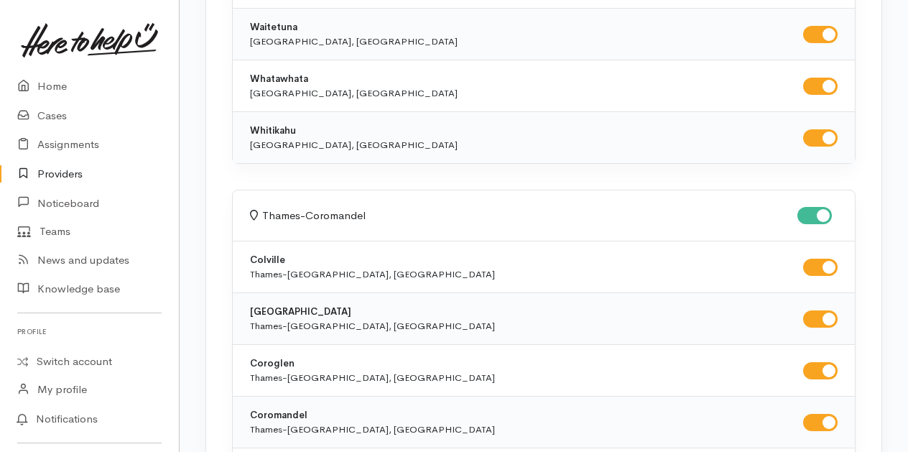
checkbox input "true"
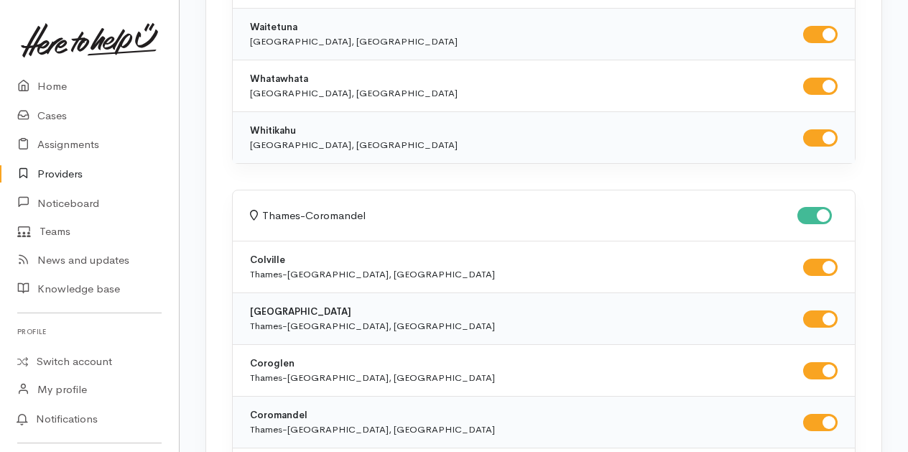
checkbox input "true"
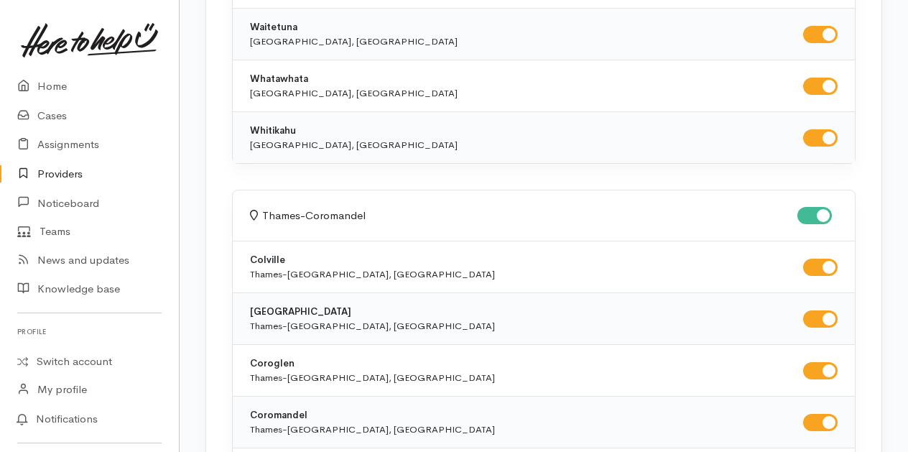
checkbox input "true"
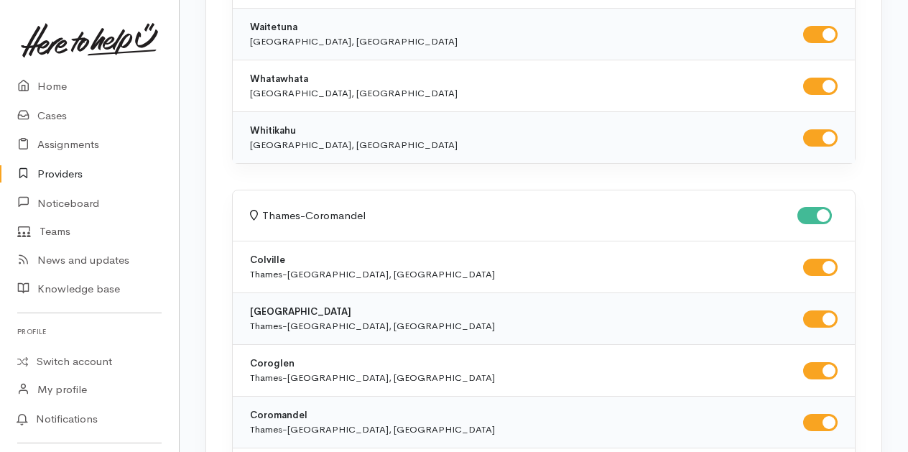
checkbox input "true"
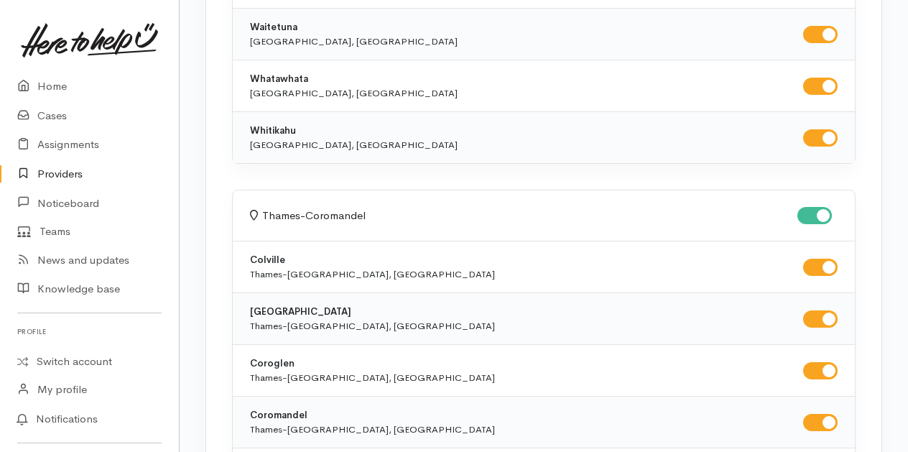
checkbox input "true"
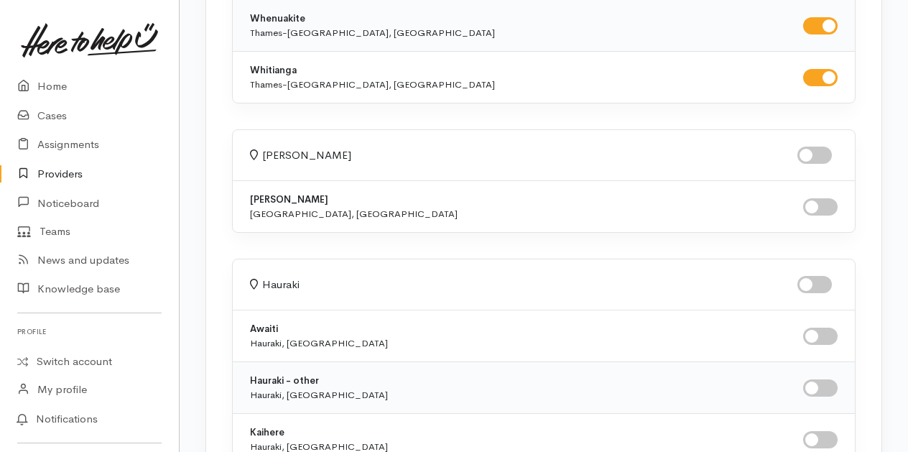
scroll to position [5245, 0]
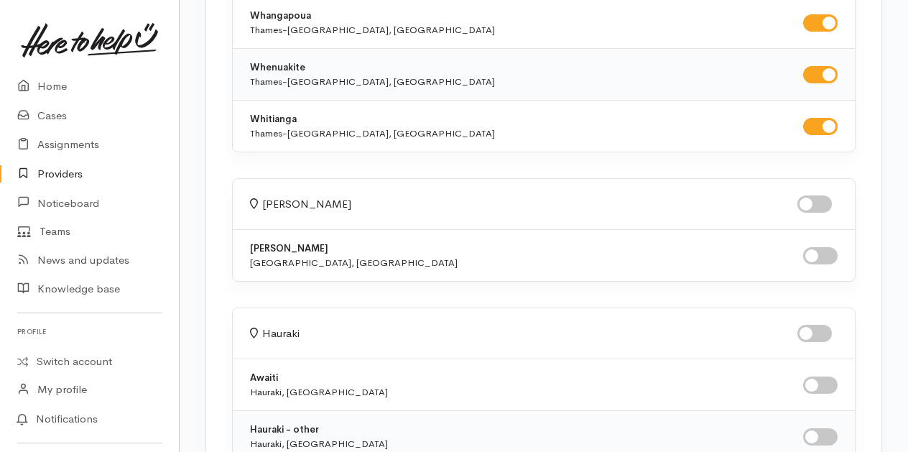
click at [821, 195] on input "checkbox" at bounding box center [815, 203] width 34 height 17
checkbox input "true"
click at [811, 325] on input "checkbox" at bounding box center [815, 333] width 34 height 17
checkbox input "true"
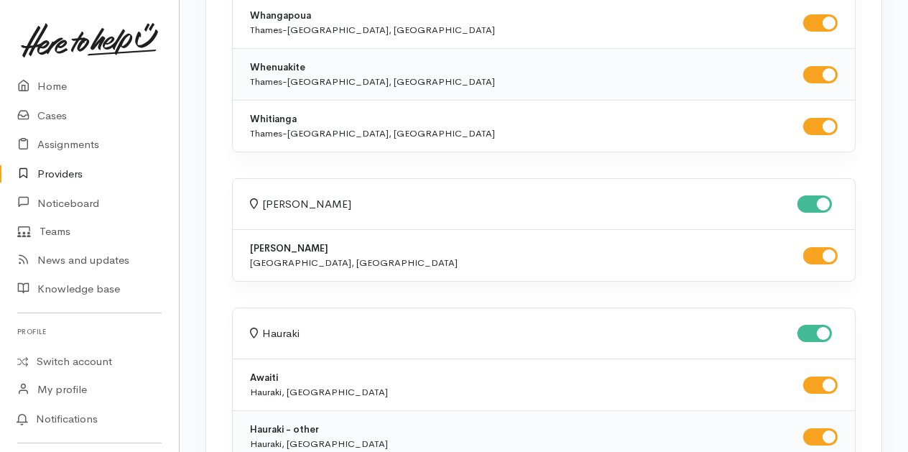
checkbox input "true"
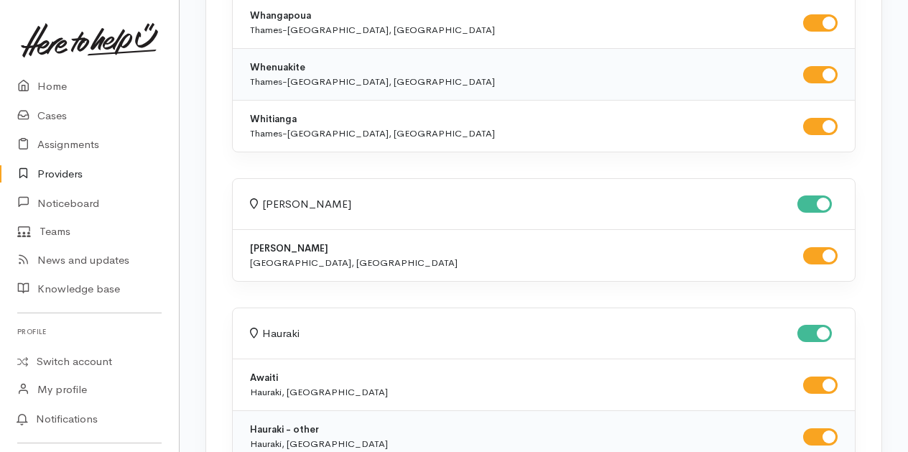
checkbox input "true"
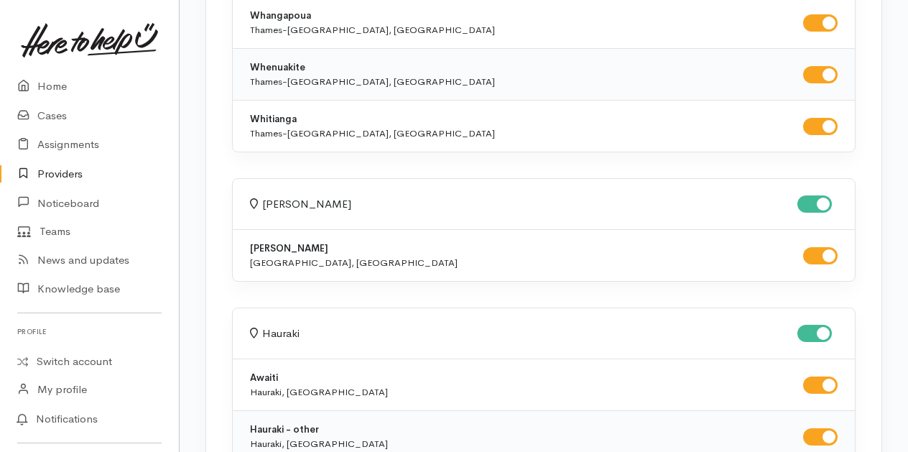
checkbox input "true"
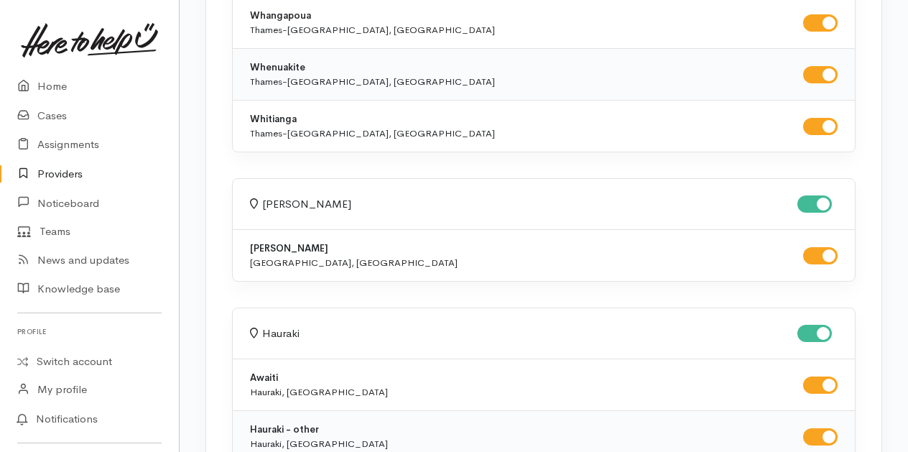
checkbox input "true"
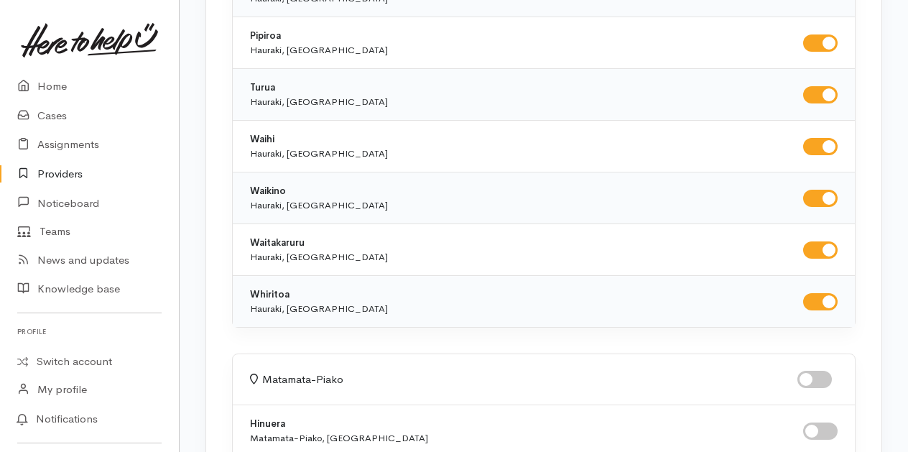
scroll to position [6323, 0]
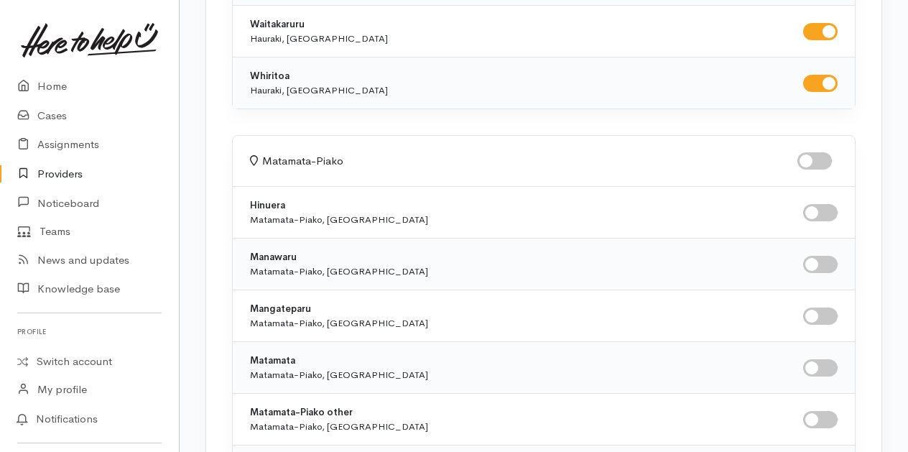
drag, startPoint x: 818, startPoint y: 128, endPoint x: 809, endPoint y: 132, distance: 10.3
click at [818, 152] on input "checkbox" at bounding box center [815, 160] width 34 height 17
checkbox input "true"
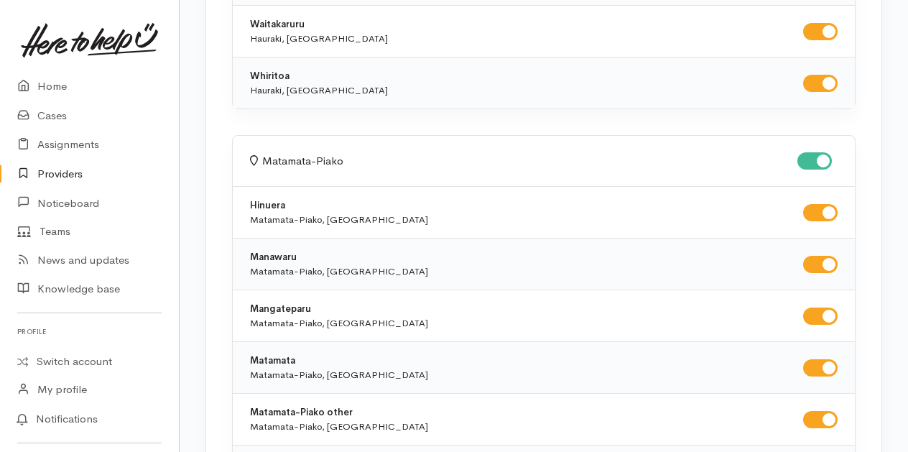
checkbox input "true"
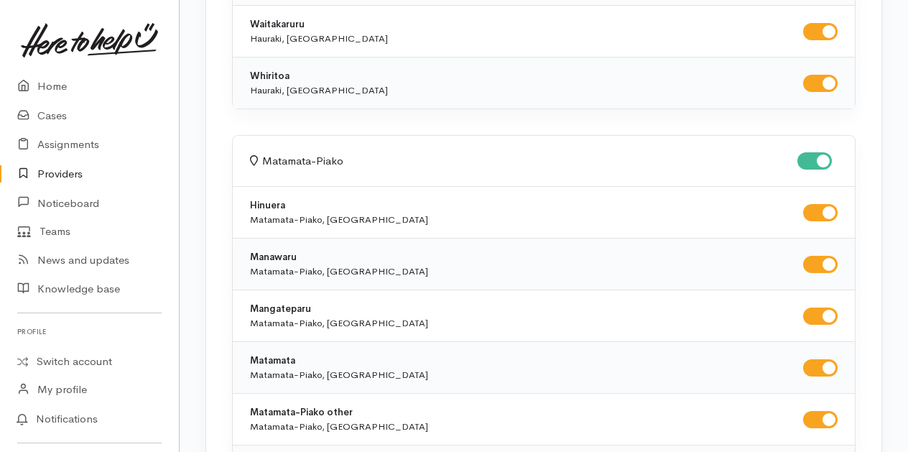
checkbox input "true"
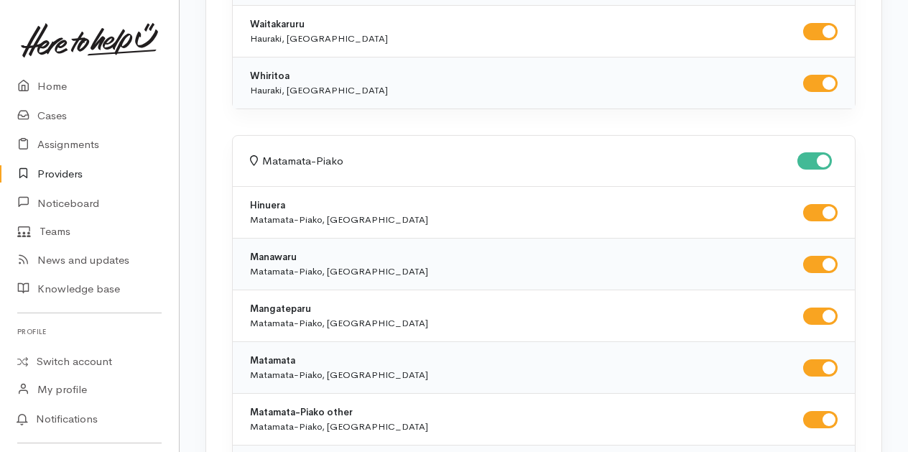
checkbox input "true"
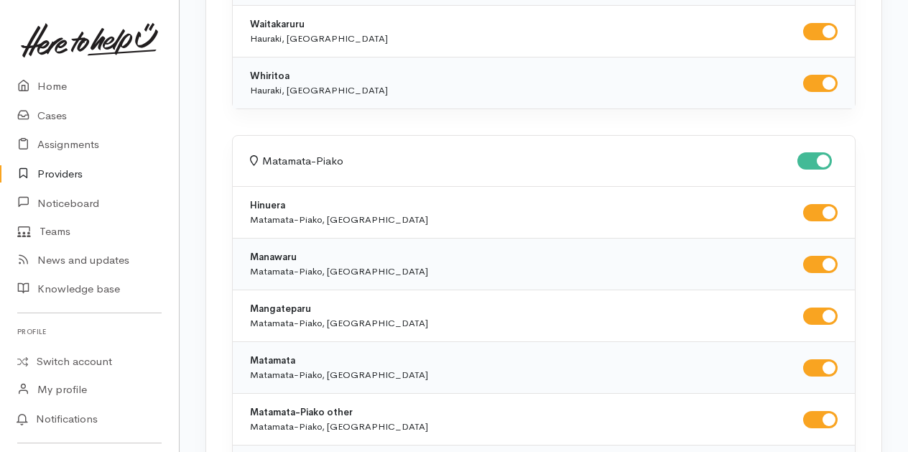
checkbox input "true"
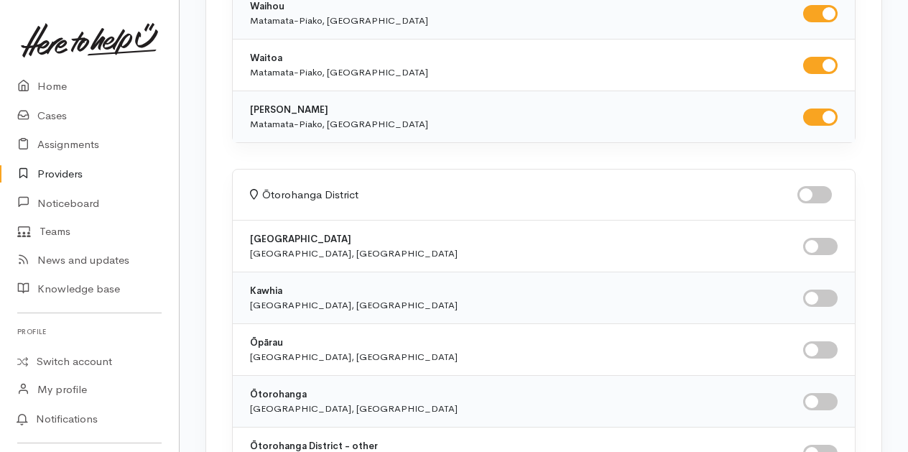
scroll to position [7113, 0]
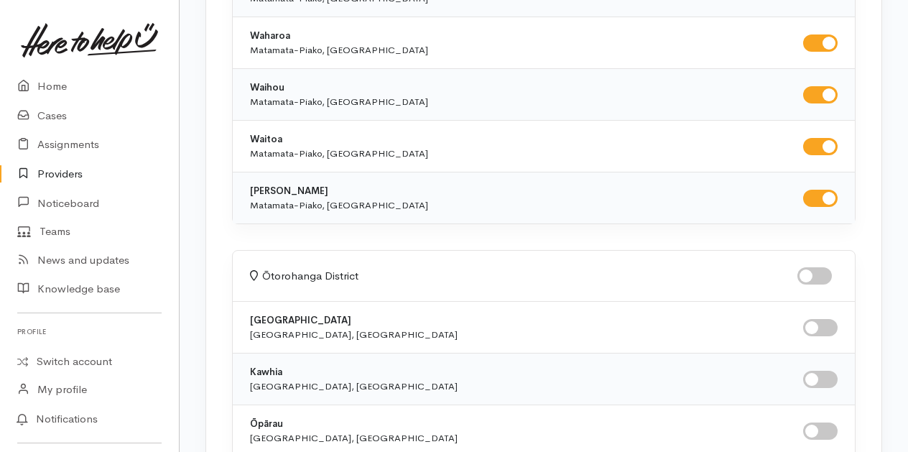
click at [816, 267] on input "checkbox" at bounding box center [815, 275] width 34 height 17
checkbox input "true"
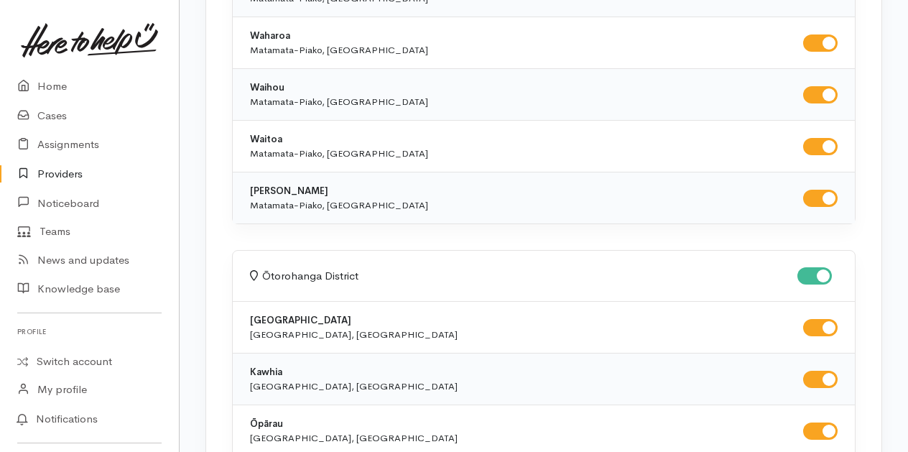
checkbox input "true"
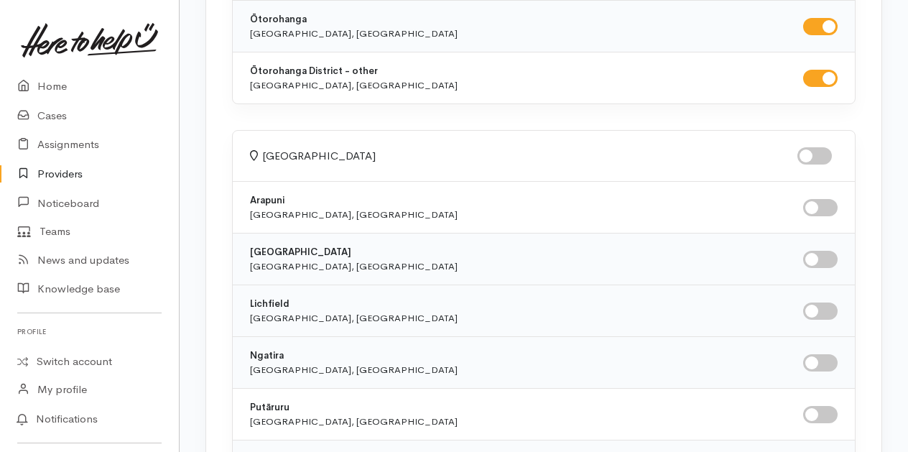
scroll to position [7473, 0]
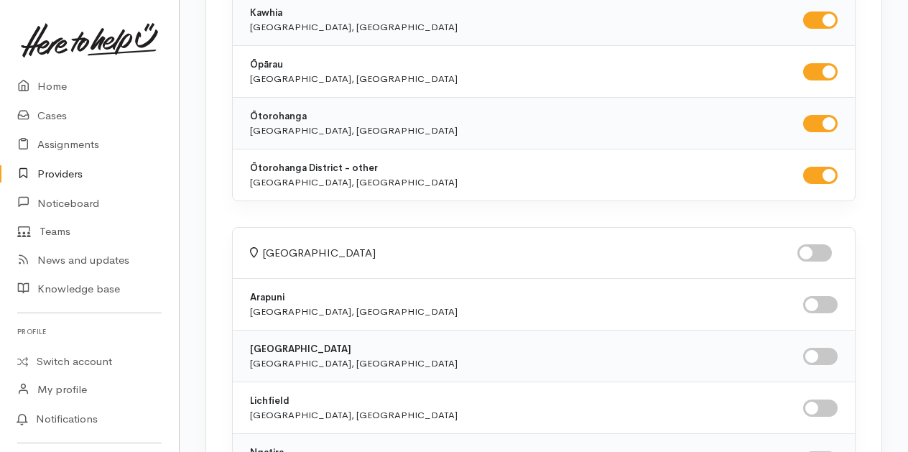
click at [816, 244] on input "checkbox" at bounding box center [815, 252] width 34 height 17
checkbox input "true"
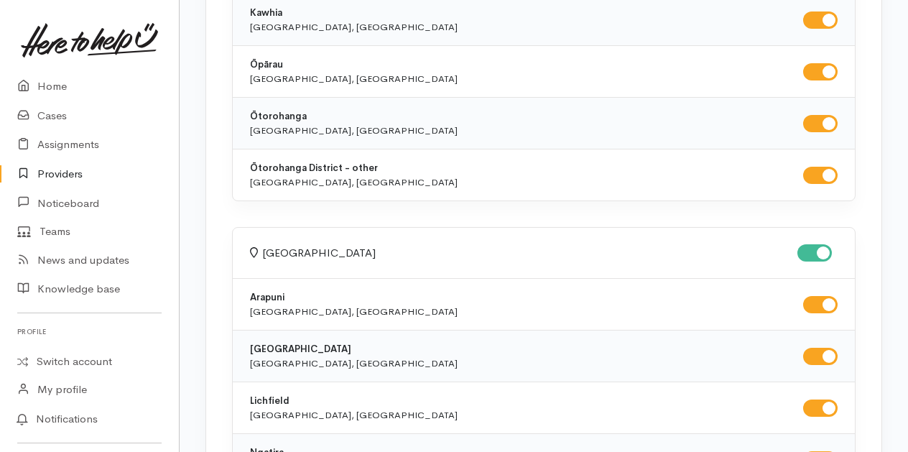
checkbox input "true"
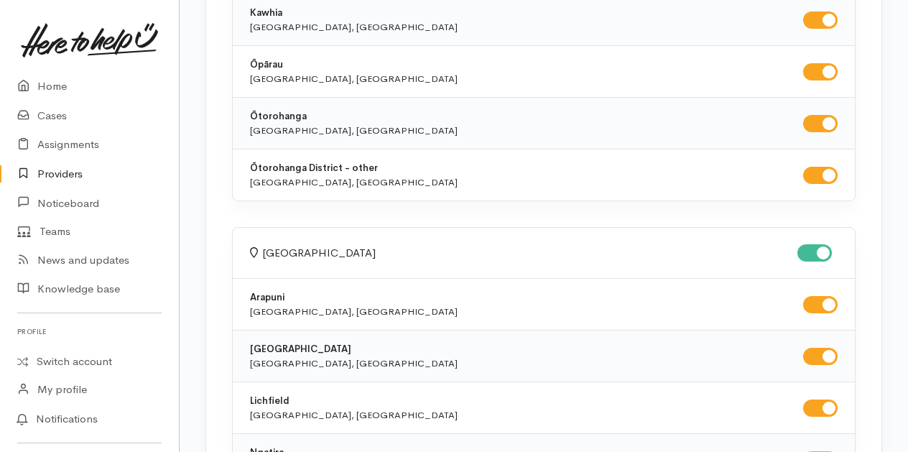
checkbox input "true"
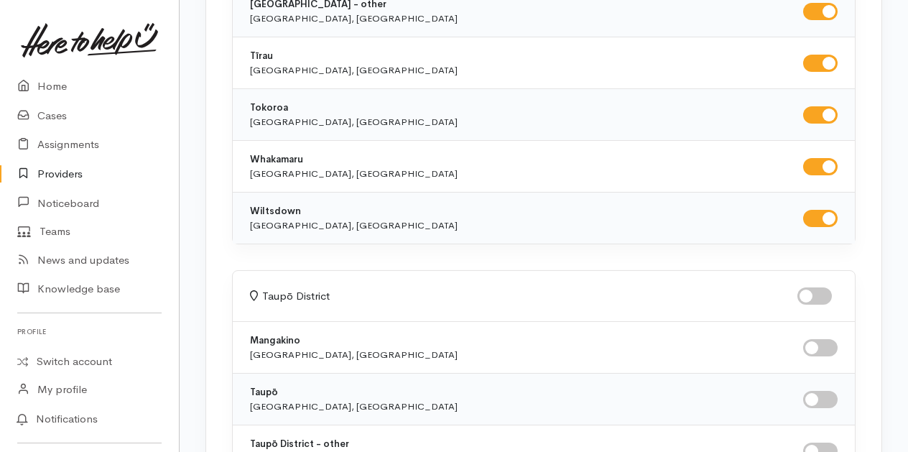
scroll to position [8048, 0]
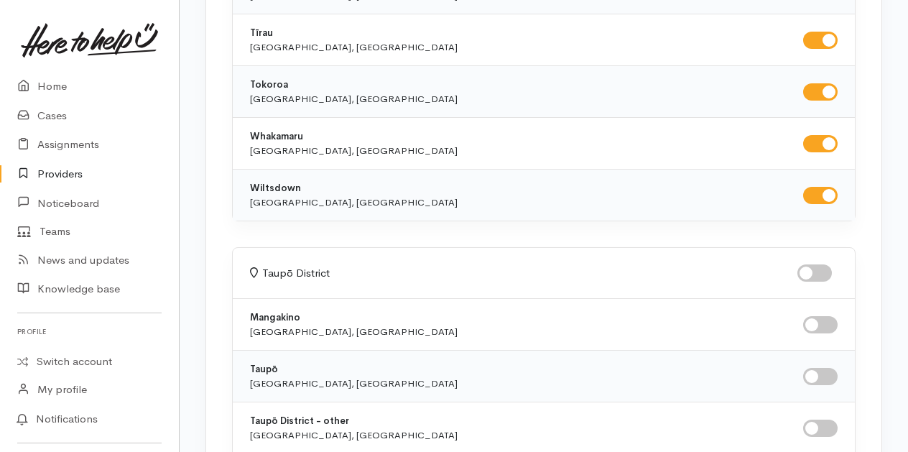
click at [808, 264] on input "checkbox" at bounding box center [815, 272] width 34 height 17
checkbox input "true"
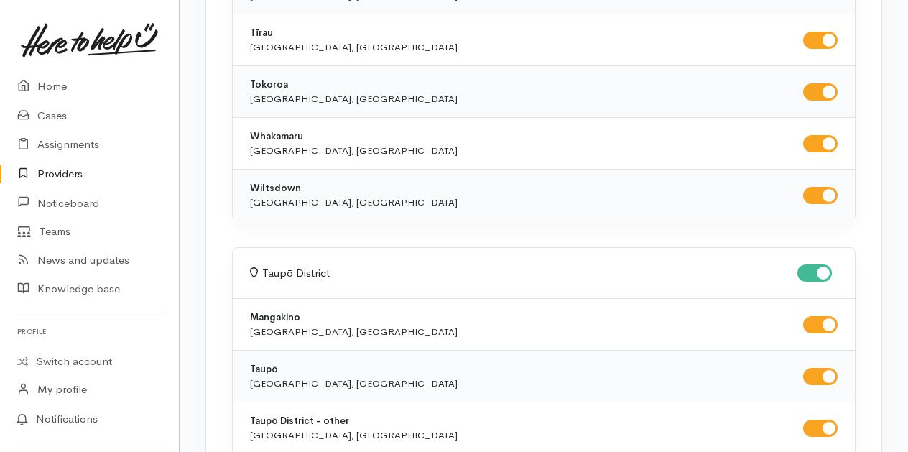
checkbox input "true"
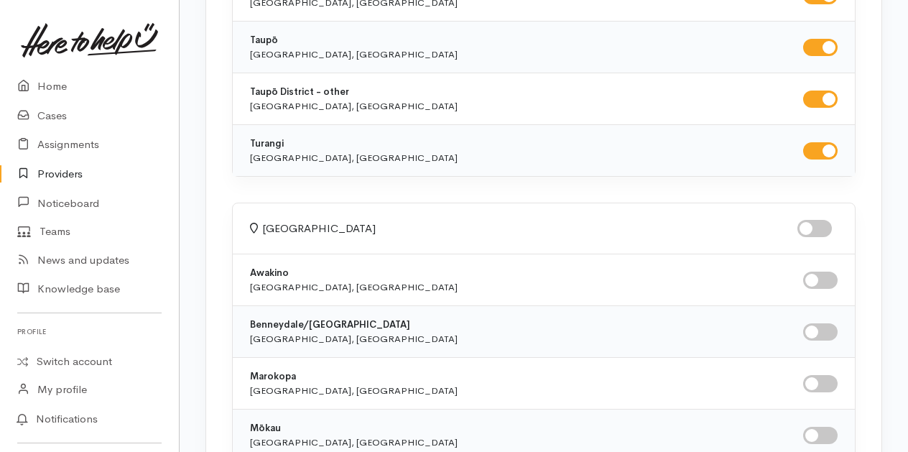
scroll to position [8407, 0]
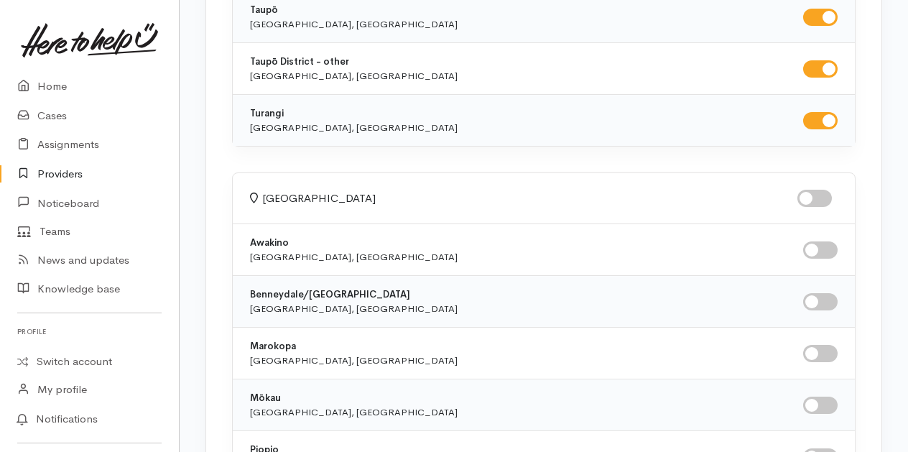
click at [820, 190] on input "checkbox" at bounding box center [815, 198] width 34 height 17
checkbox input "true"
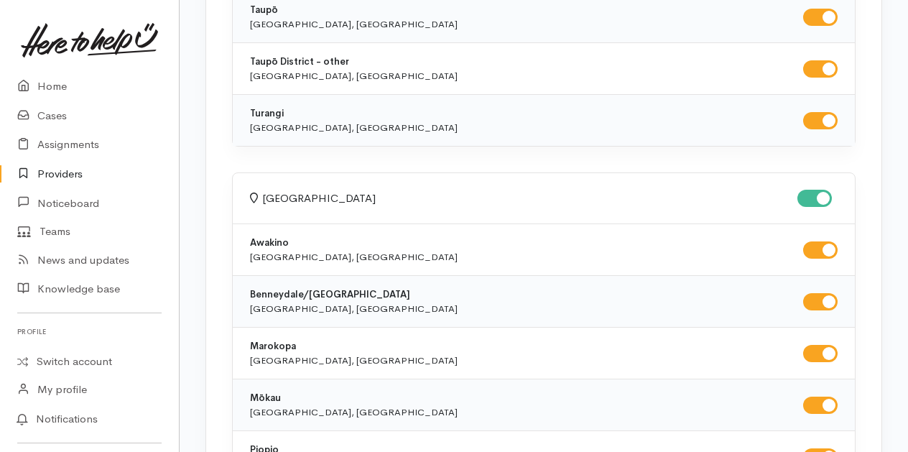
checkbox input "true"
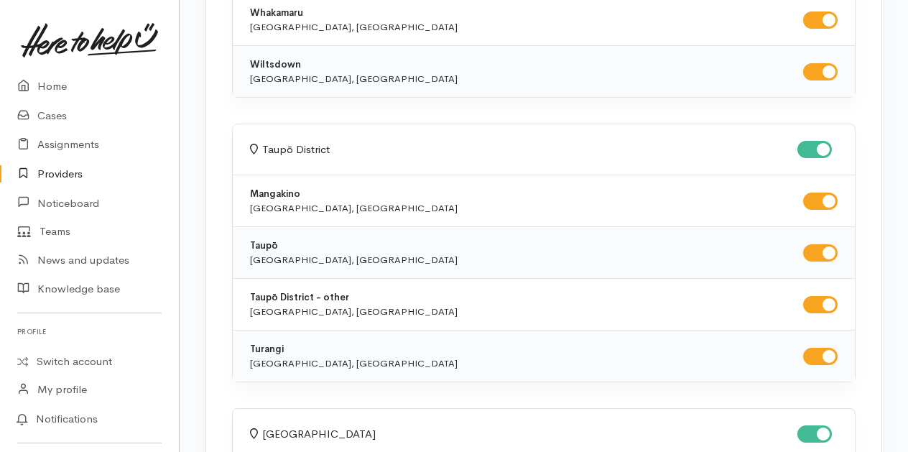
scroll to position [8602, 0]
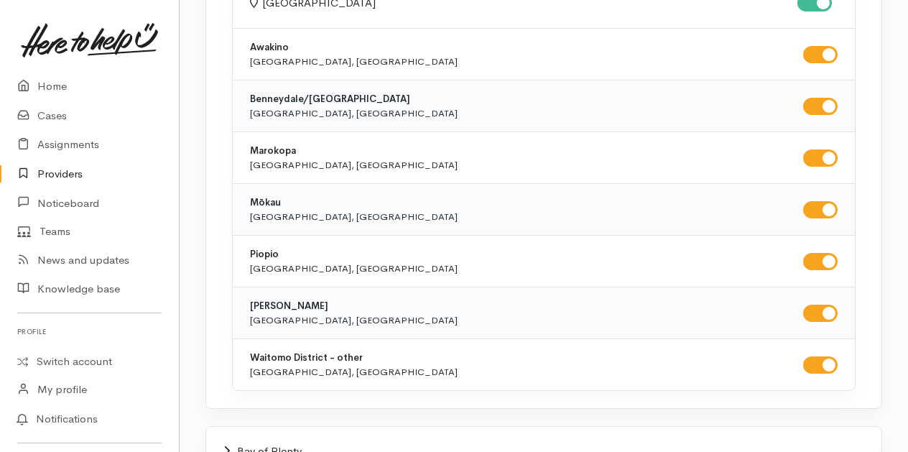
click at [260, 444] on span "Bay of Plenty" at bounding box center [269, 451] width 65 height 14
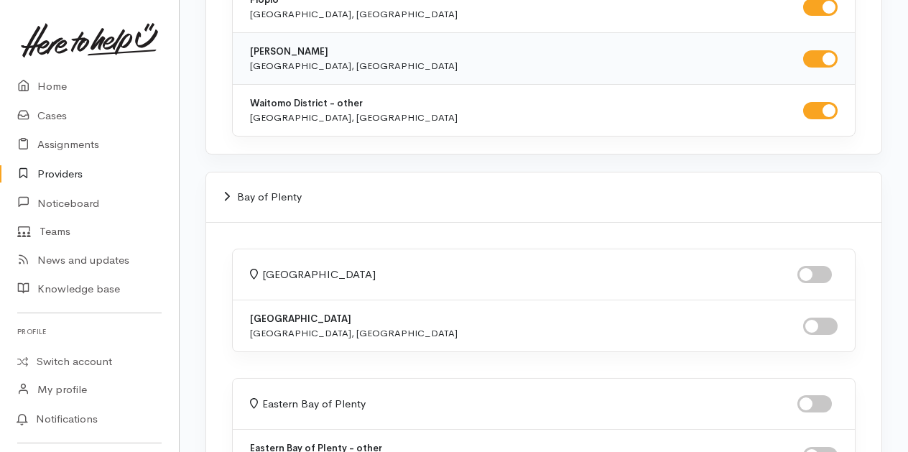
scroll to position [8890, 0]
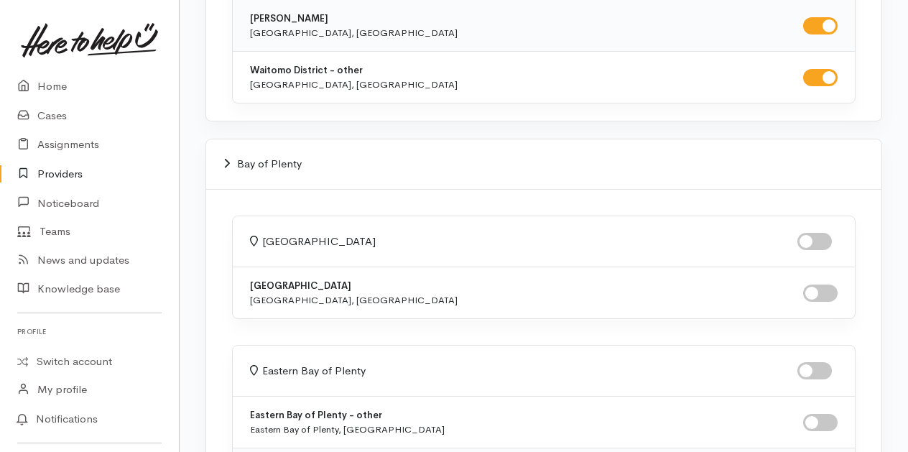
click at [828, 233] on input "checkbox" at bounding box center [815, 241] width 34 height 17
checkbox input "true"
click at [813, 362] on input "checkbox" at bounding box center [815, 370] width 34 height 17
checkbox input "true"
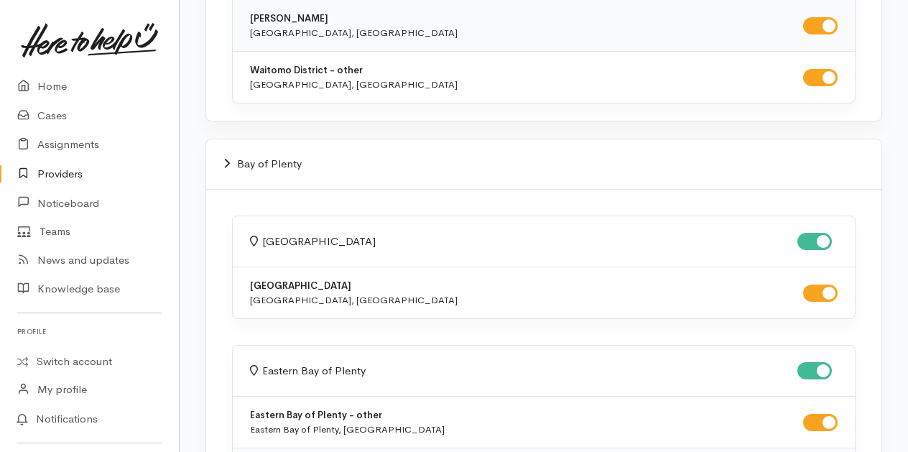
checkbox input "true"
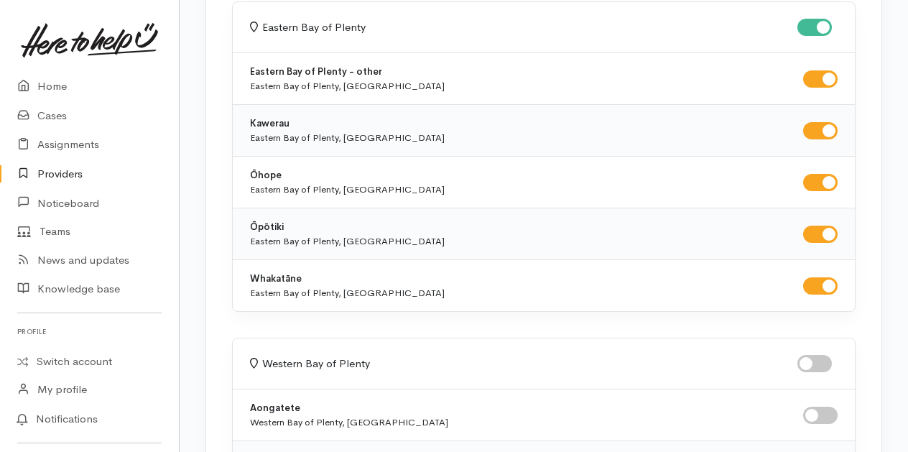
scroll to position [9321, 0]
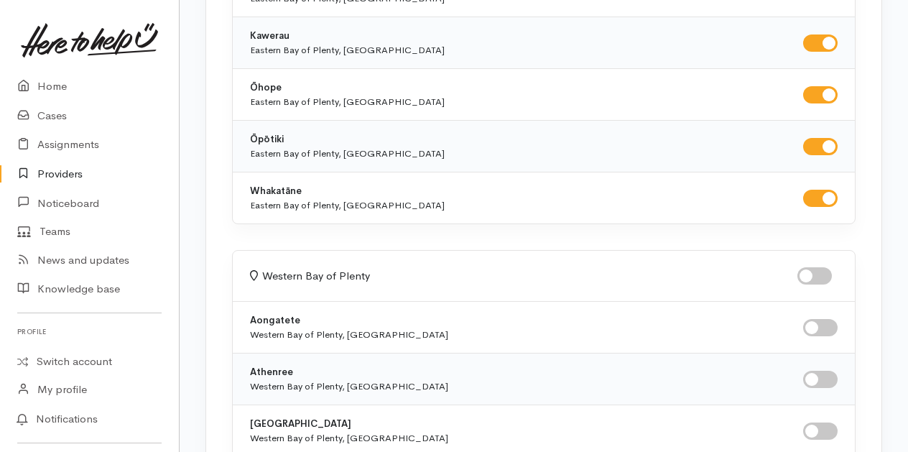
click at [818, 267] on input "checkbox" at bounding box center [815, 275] width 34 height 17
checkbox input "true"
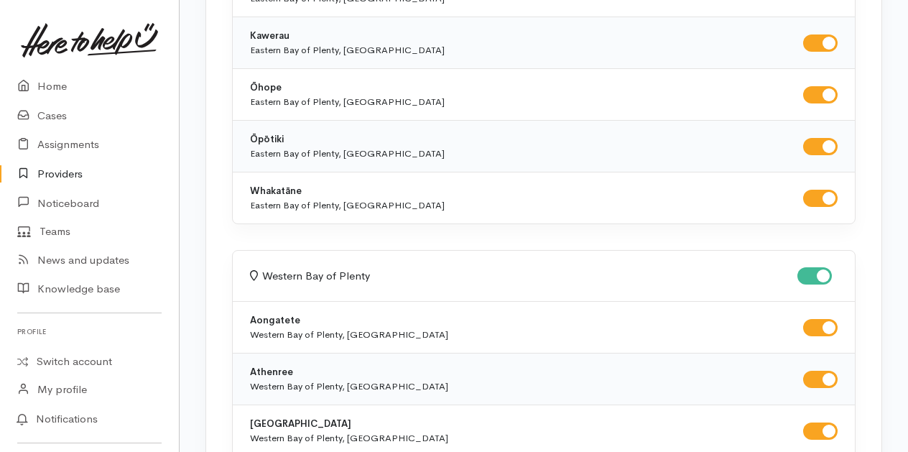
checkbox input "true"
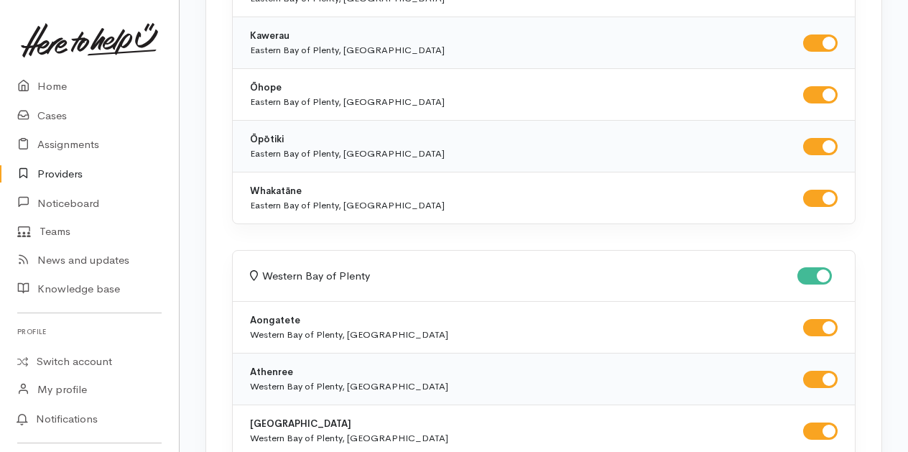
checkbox input "true"
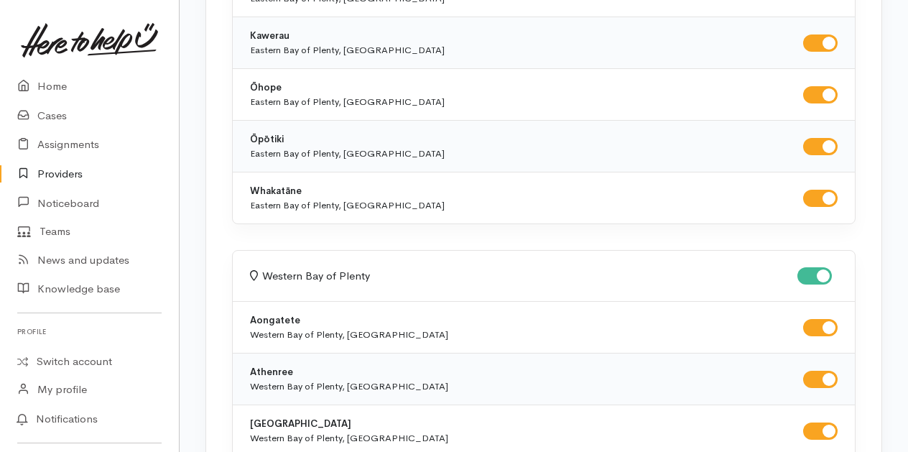
checkbox input "true"
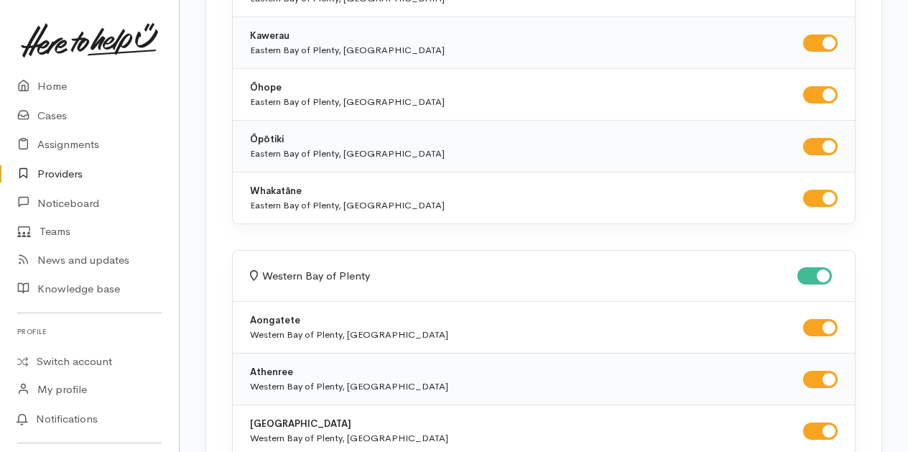
checkbox input "true"
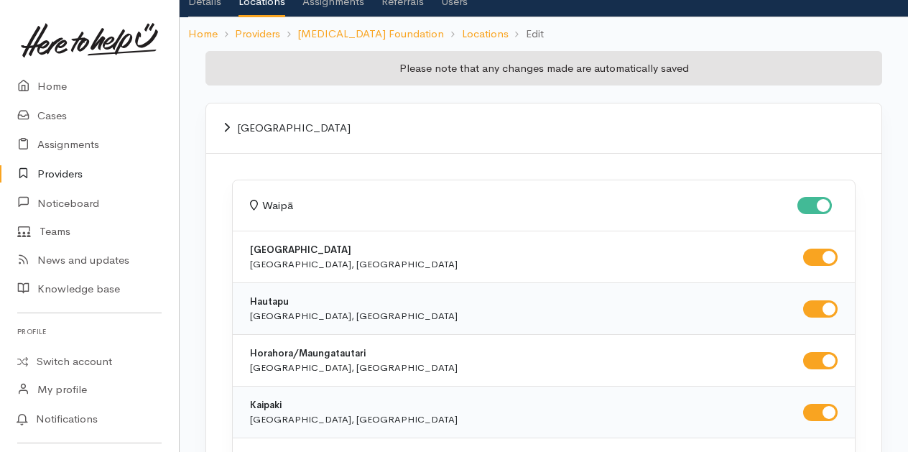
scroll to position [0, 0]
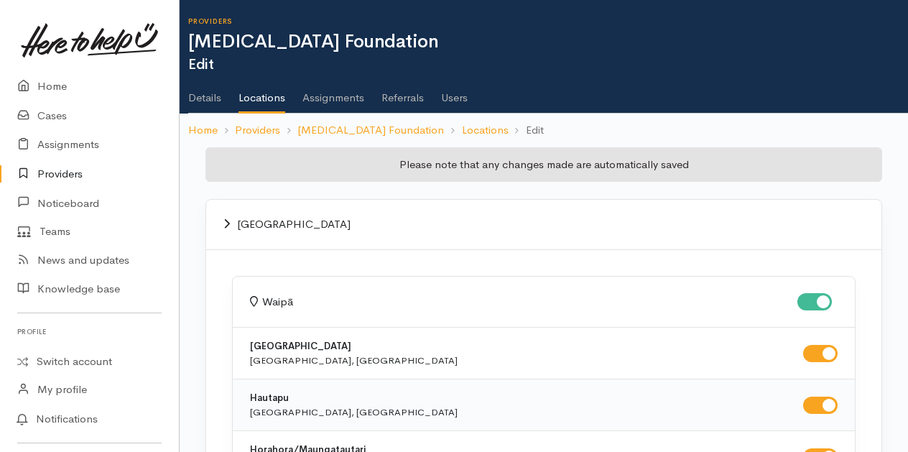
click at [456, 99] on link "Users" at bounding box center [454, 93] width 27 height 40
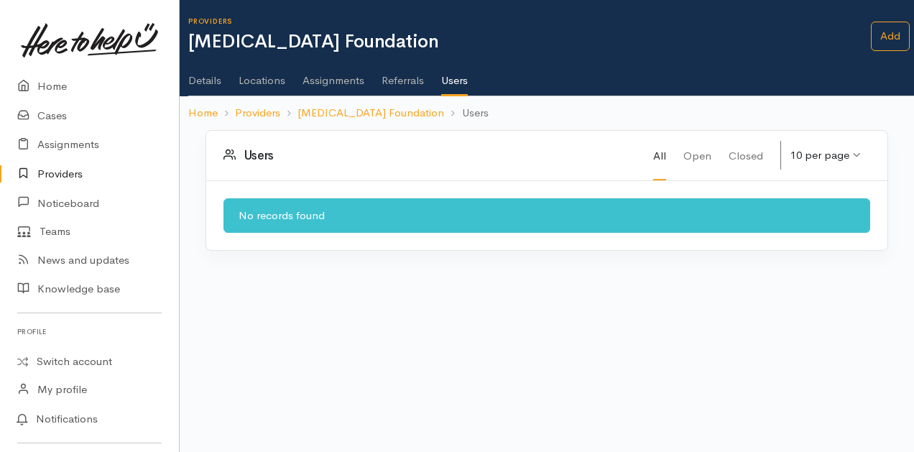
click at [897, 36] on div at bounding box center [905, 226] width 17 height 452
click at [887, 32] on link "Add" at bounding box center [890, 36] width 39 height 29
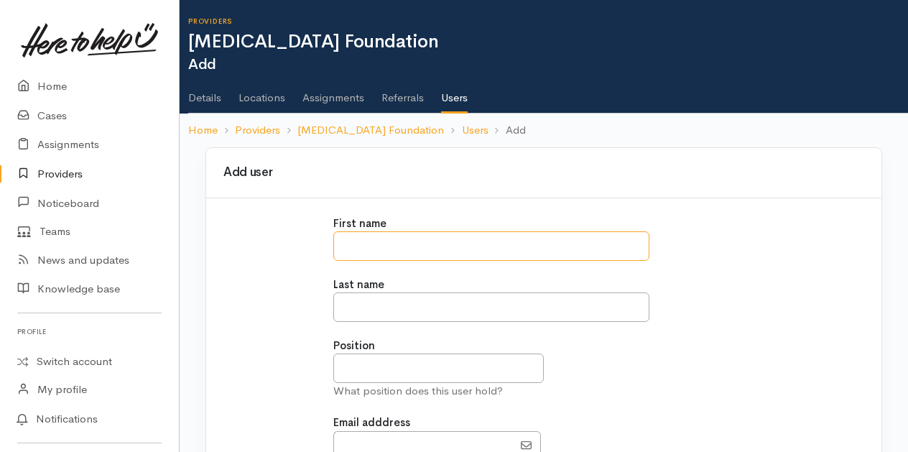
click at [353, 243] on input "text" at bounding box center [491, 245] width 316 height 29
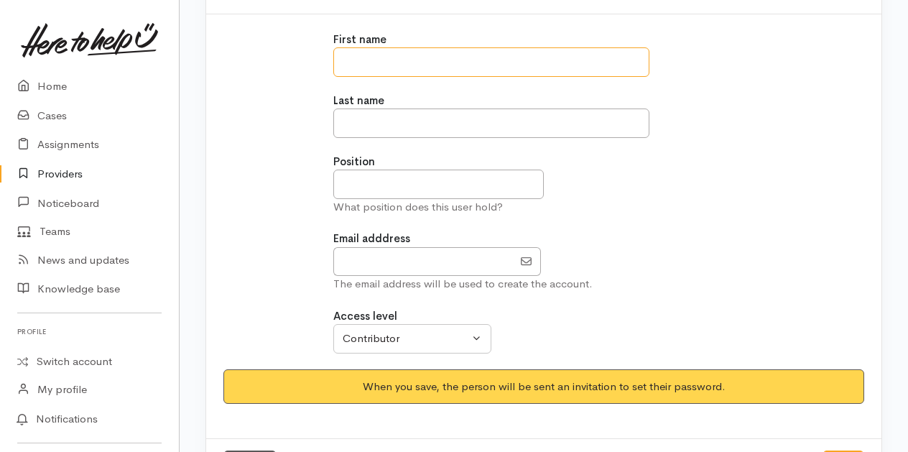
scroll to position [216, 0]
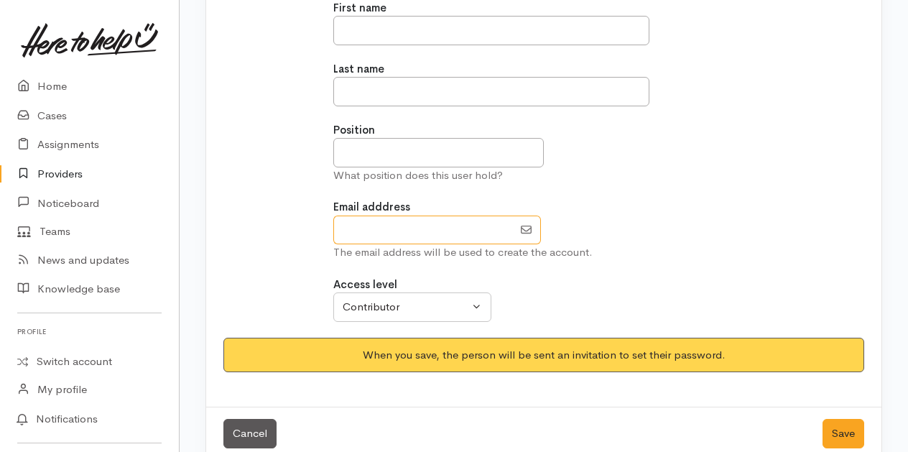
click at [371, 231] on input "EmailAddress" at bounding box center [423, 230] width 180 height 29
type input "[EMAIL_ADDRESS][DOMAIN_NAME]"
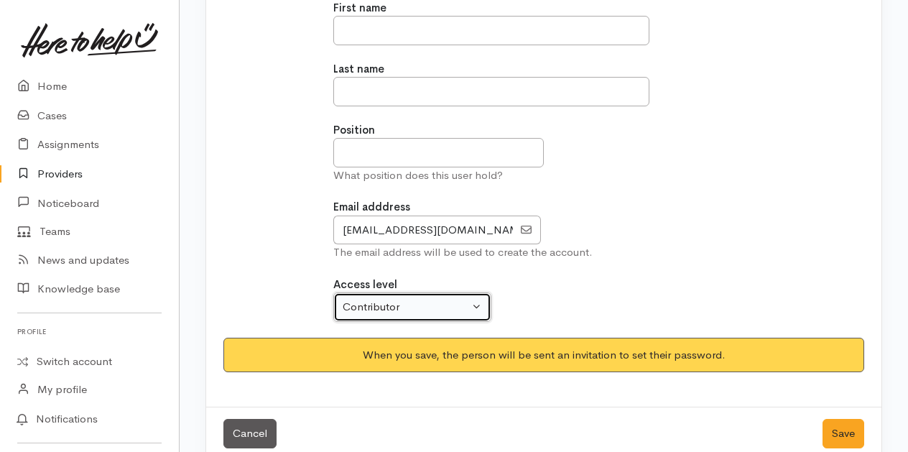
click at [471, 301] on button "Contributor" at bounding box center [412, 306] width 158 height 29
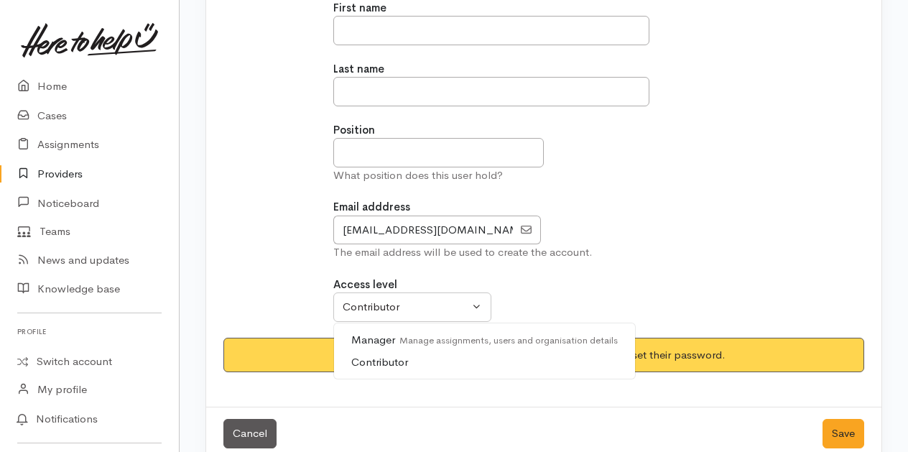
click at [374, 336] on span "Manager Manage assignments, users and organisation details" at bounding box center [484, 340] width 267 height 17
select select "true"
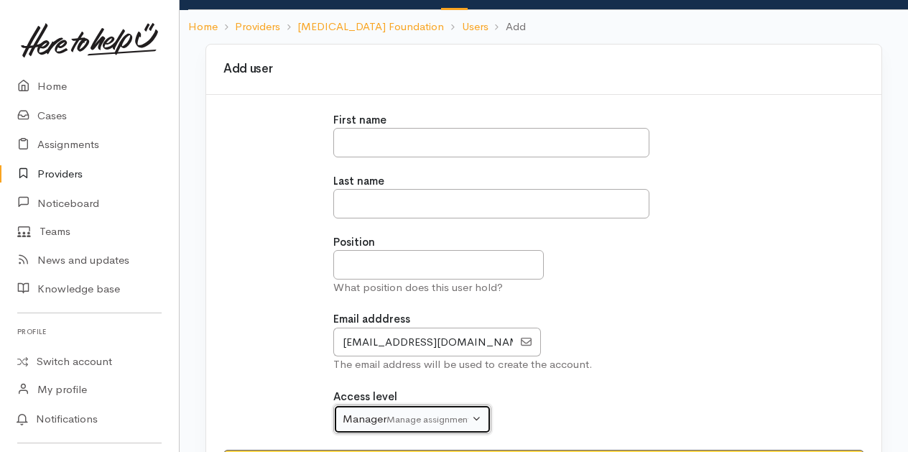
scroll to position [72, 0]
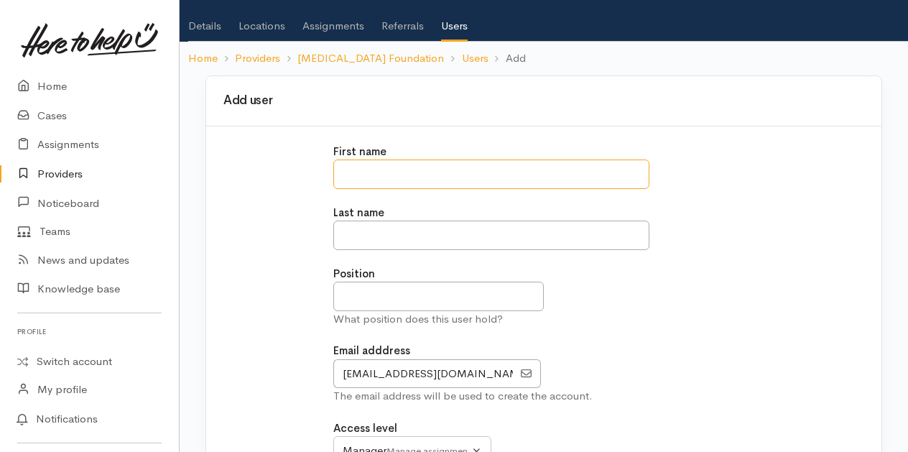
click at [352, 175] on input "text" at bounding box center [491, 174] width 316 height 29
click at [346, 285] on input "text" at bounding box center [438, 296] width 211 height 29
type input "*****"
click at [354, 165] on input "text" at bounding box center [491, 174] width 316 height 29
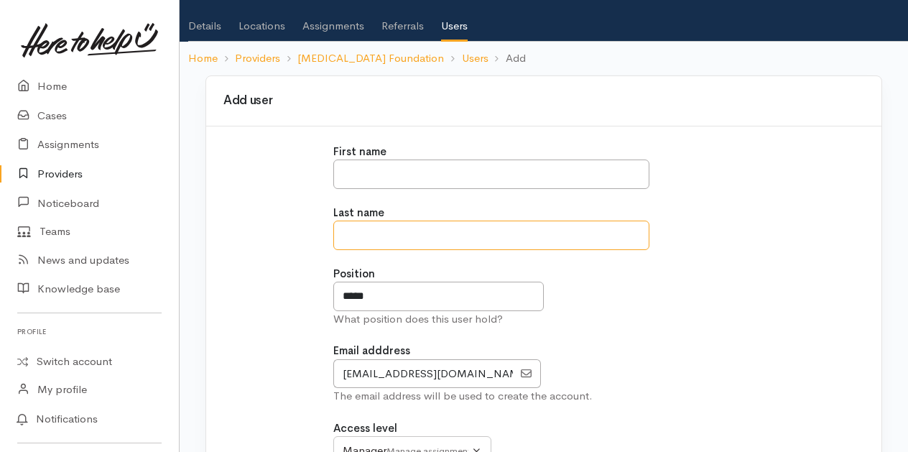
click at [349, 236] on input "text" at bounding box center [491, 235] width 316 height 29
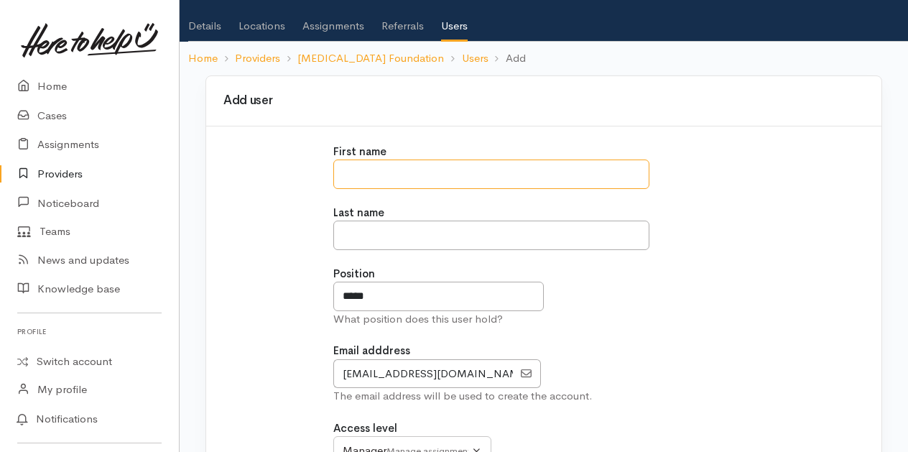
click at [343, 171] on input "text" at bounding box center [491, 174] width 316 height 29
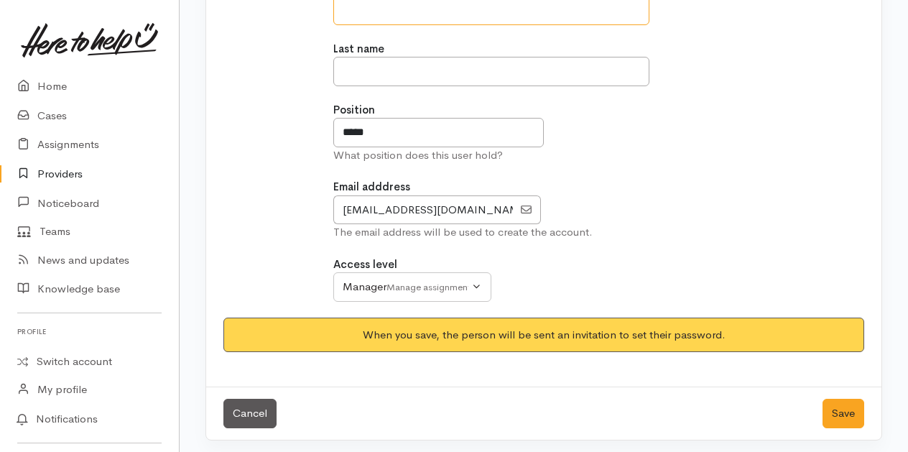
scroll to position [236, 0]
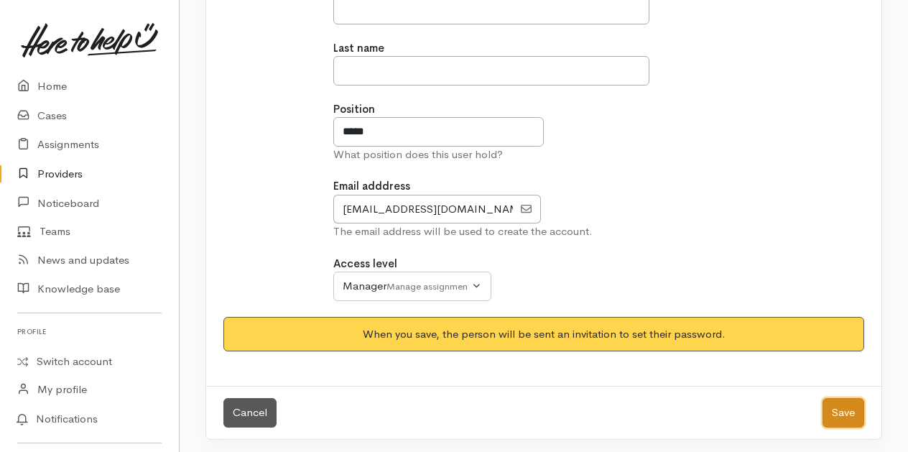
click at [849, 406] on button "Save" at bounding box center [844, 412] width 42 height 29
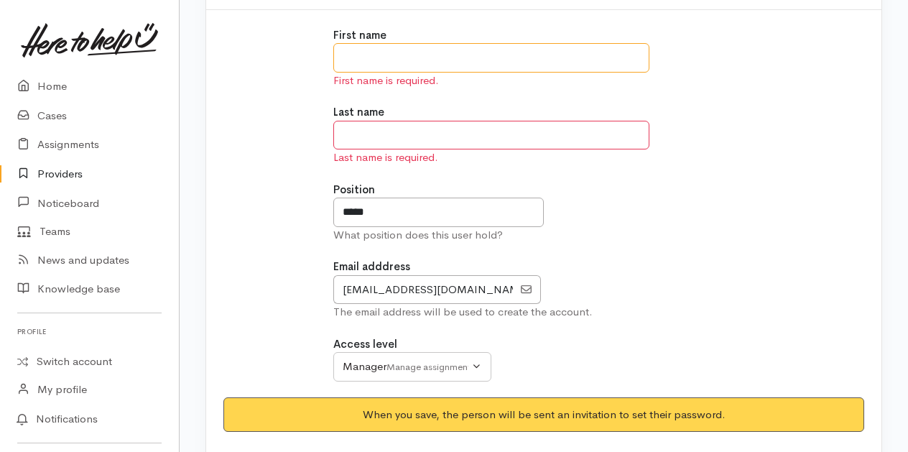
scroll to position [159, 0]
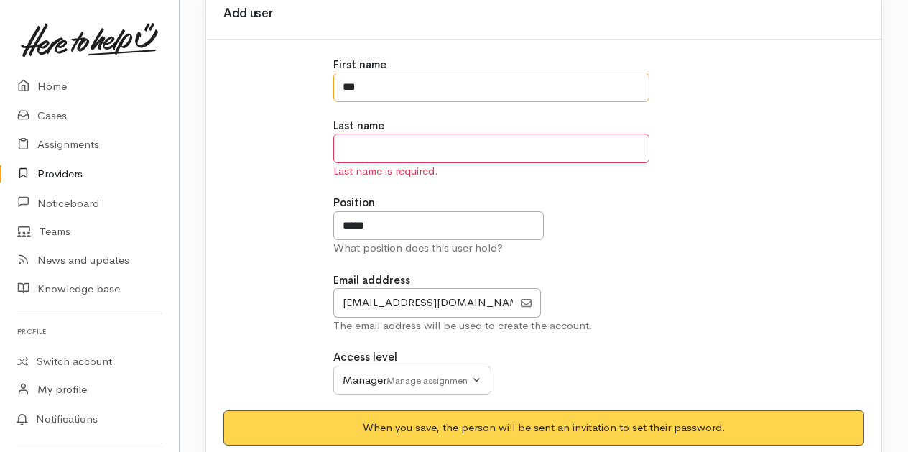
type input "***"
click at [354, 151] on input "text" at bounding box center [491, 148] width 316 height 29
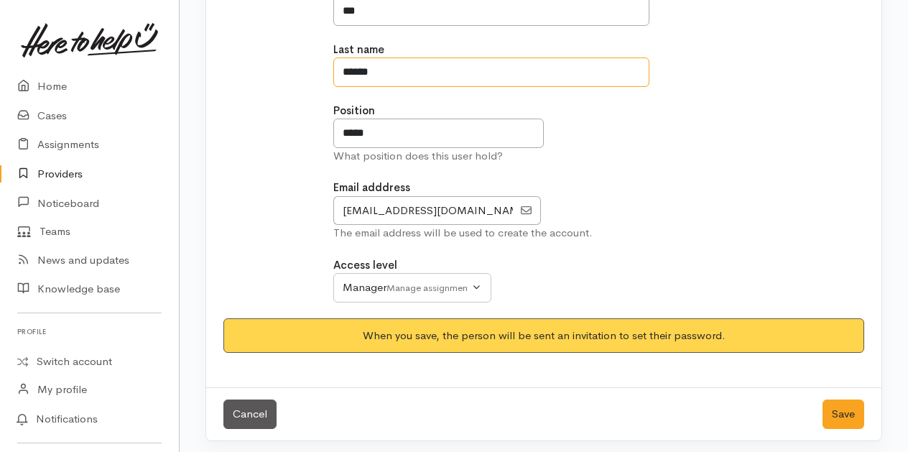
scroll to position [236, 0]
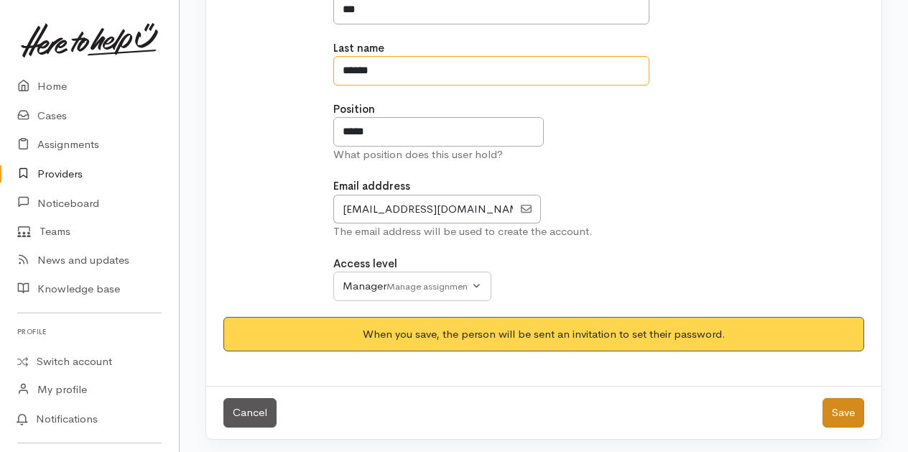
type input "******"
click at [843, 405] on button "Save" at bounding box center [844, 412] width 42 height 29
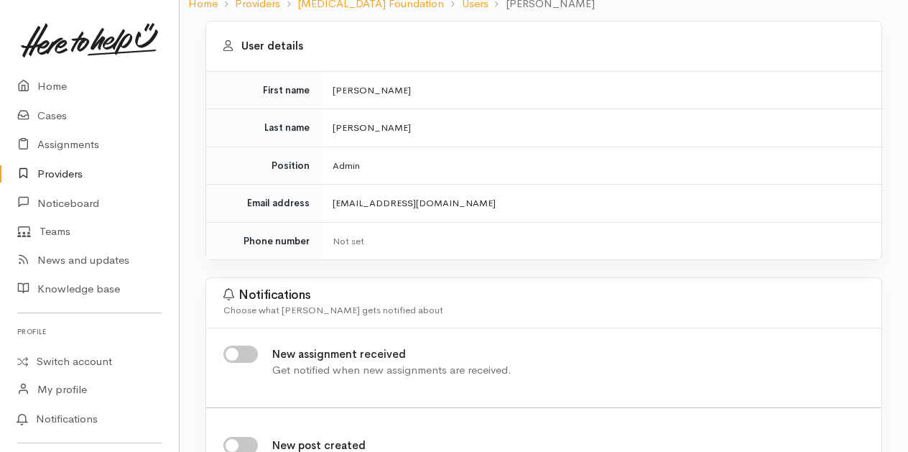
scroll to position [144, 0]
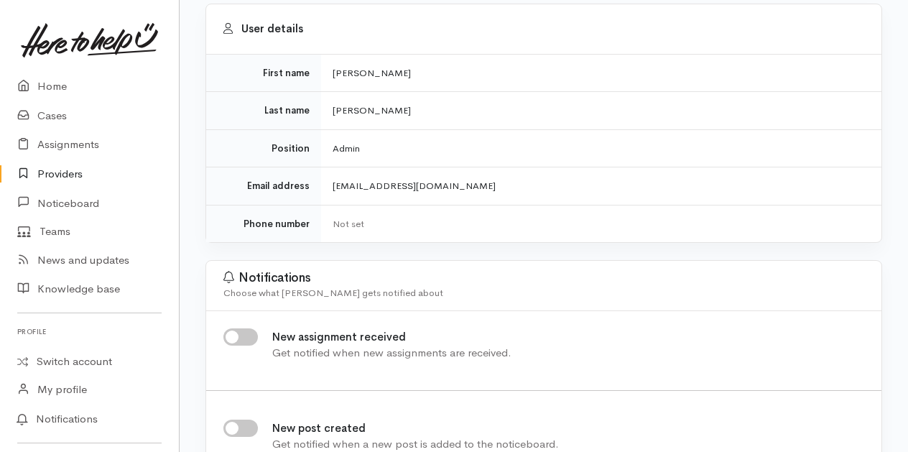
click at [239, 336] on input "New assignment received" at bounding box center [240, 336] width 34 height 17
checkbox input "true"
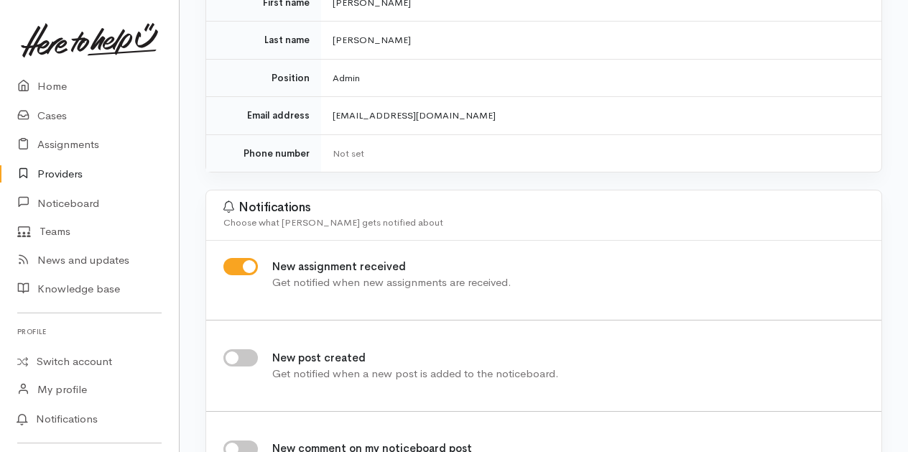
scroll to position [216, 0]
click at [47, 86] on link "Home" at bounding box center [89, 86] width 179 height 29
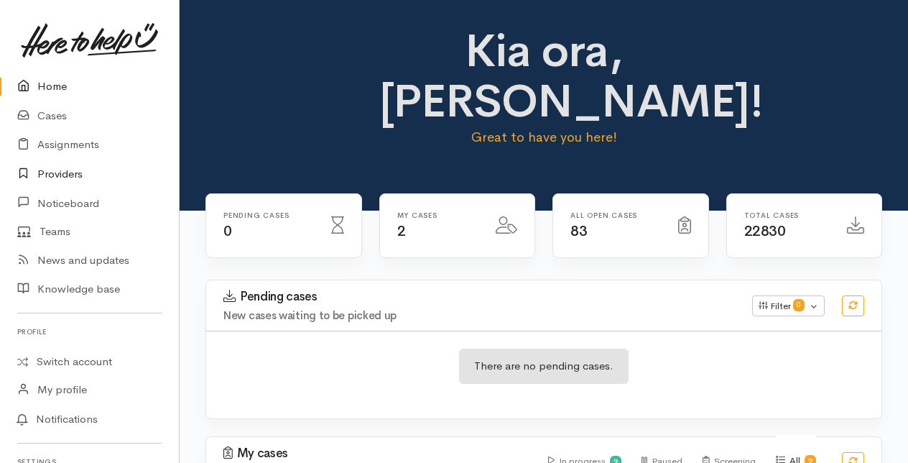
click at [46, 172] on link "Providers" at bounding box center [89, 174] width 179 height 29
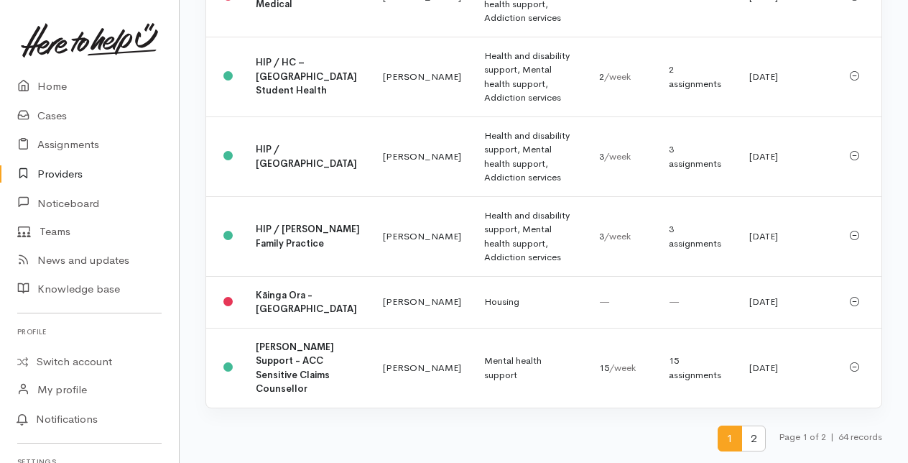
scroll to position [4014, 0]
click at [751, 438] on span "2" at bounding box center [754, 438] width 24 height 27
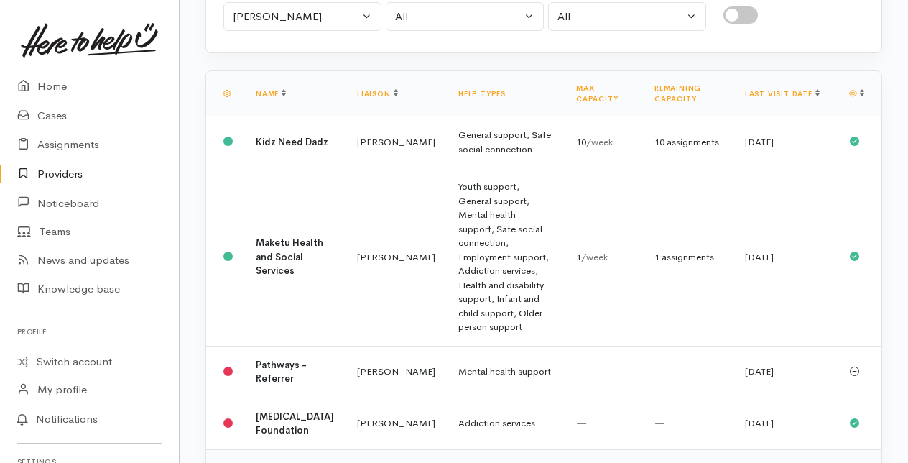
scroll to position [216, 0]
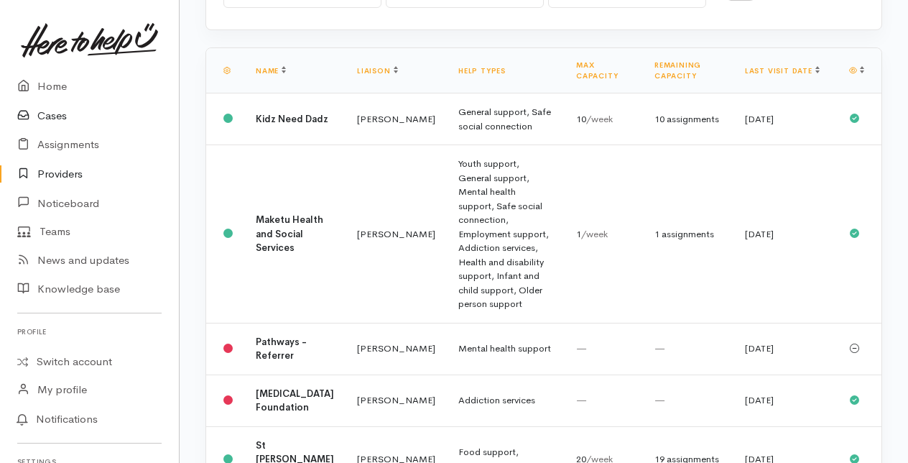
click at [63, 112] on link "Cases" at bounding box center [89, 115] width 179 height 29
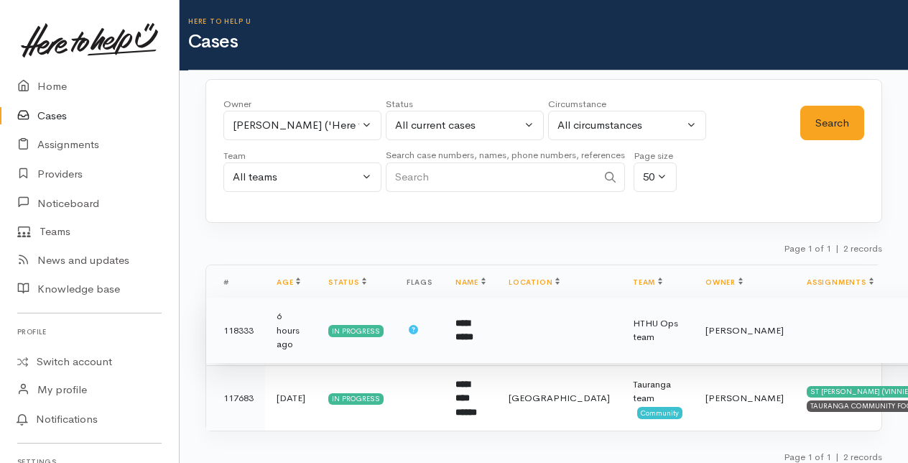
click at [469, 323] on td "**********" at bounding box center [470, 330] width 53 height 66
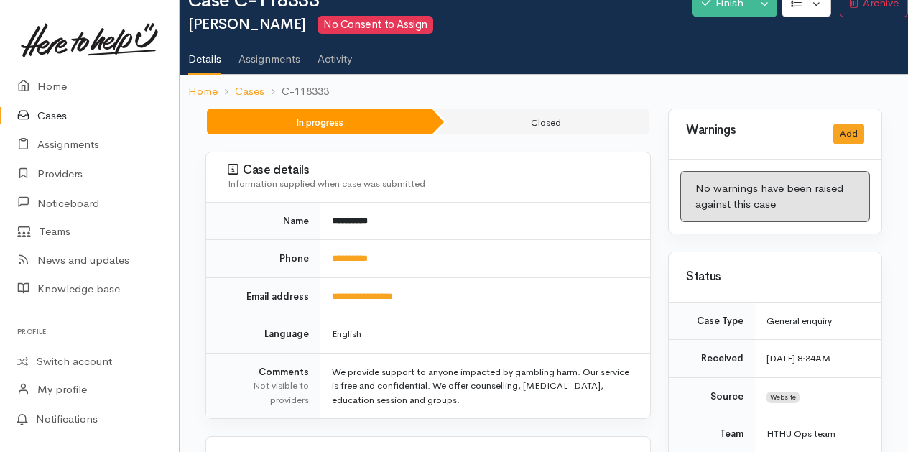
scroll to position [72, 0]
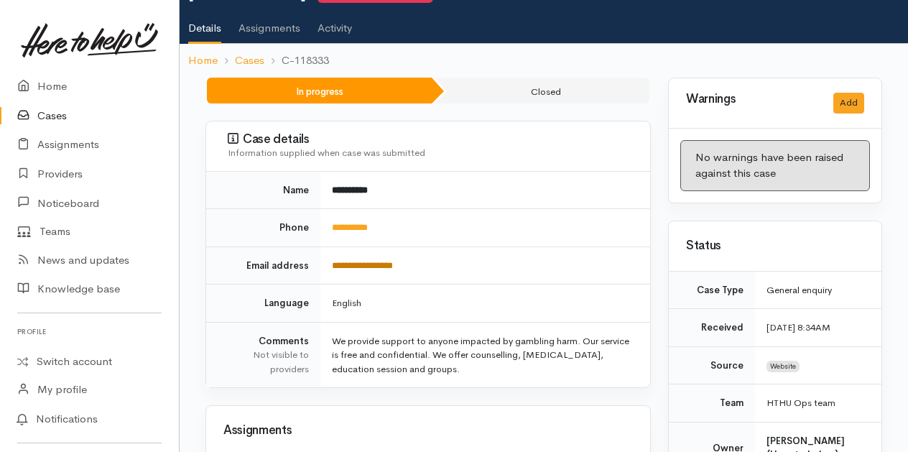
click at [362, 261] on link "**********" at bounding box center [362, 265] width 61 height 9
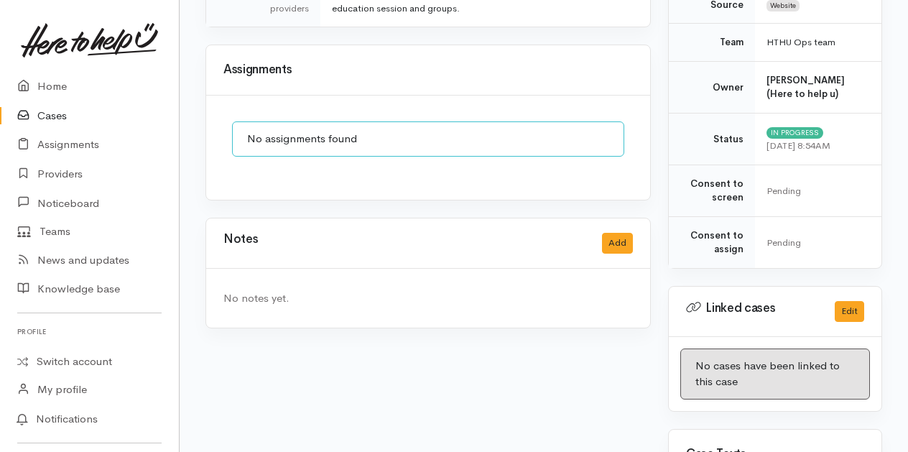
scroll to position [503, 0]
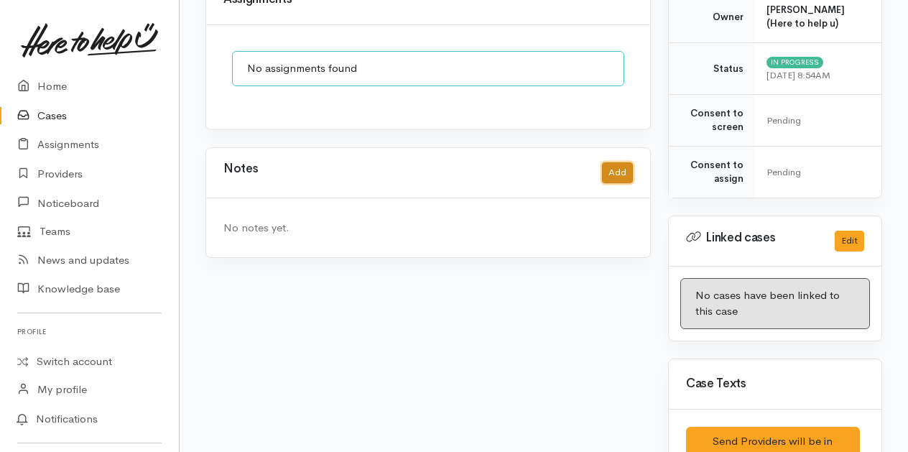
click at [611, 165] on button "Add" at bounding box center [617, 172] width 31 height 21
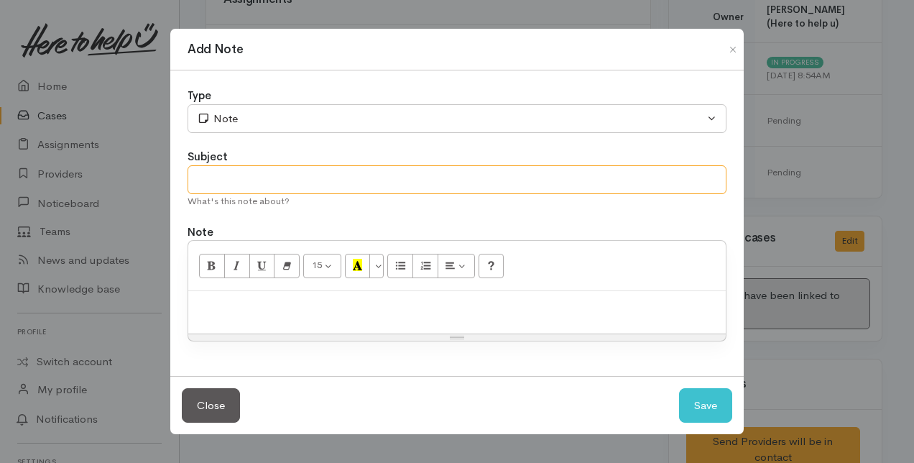
click at [210, 175] on input "text" at bounding box center [457, 179] width 539 height 29
type input "Follow up"
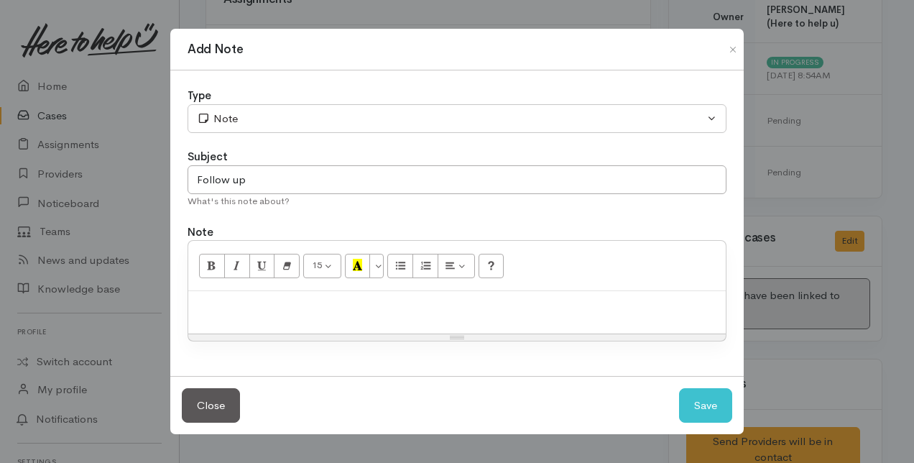
click at [221, 309] on p at bounding box center [456, 306] width 523 height 17
click at [719, 404] on button "Save" at bounding box center [705, 405] width 53 height 35
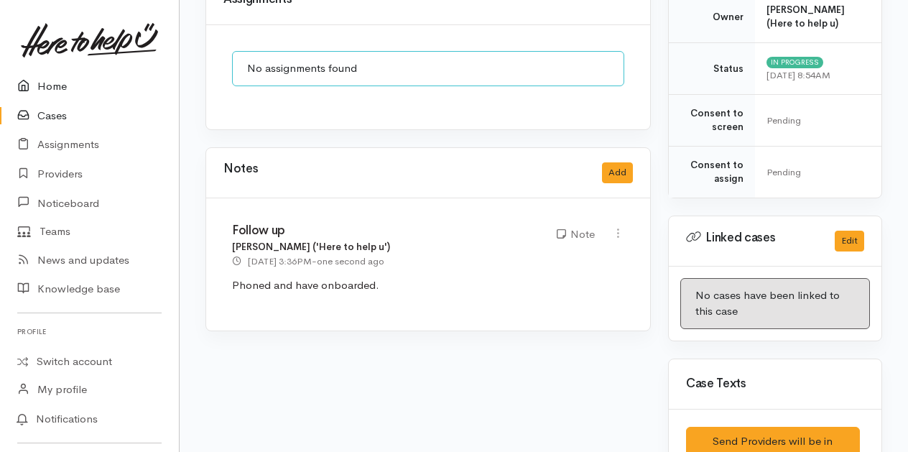
click at [51, 85] on link "Home" at bounding box center [89, 86] width 179 height 29
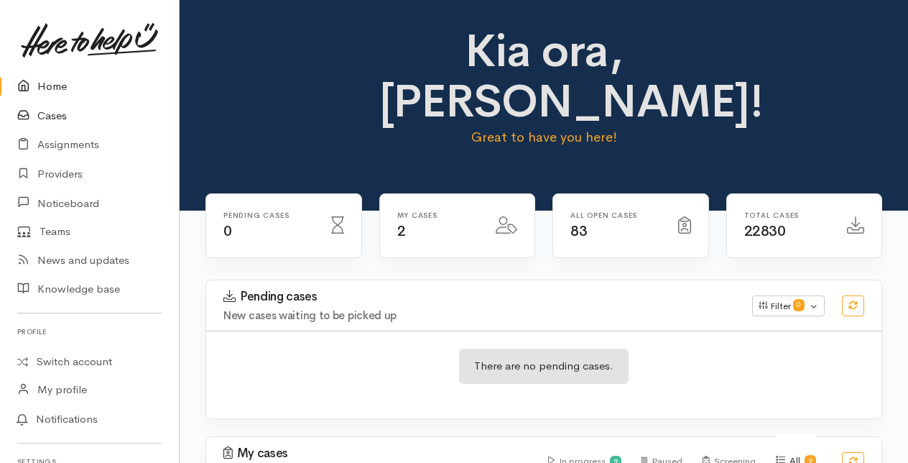
click at [49, 115] on link "Cases" at bounding box center [89, 115] width 179 height 29
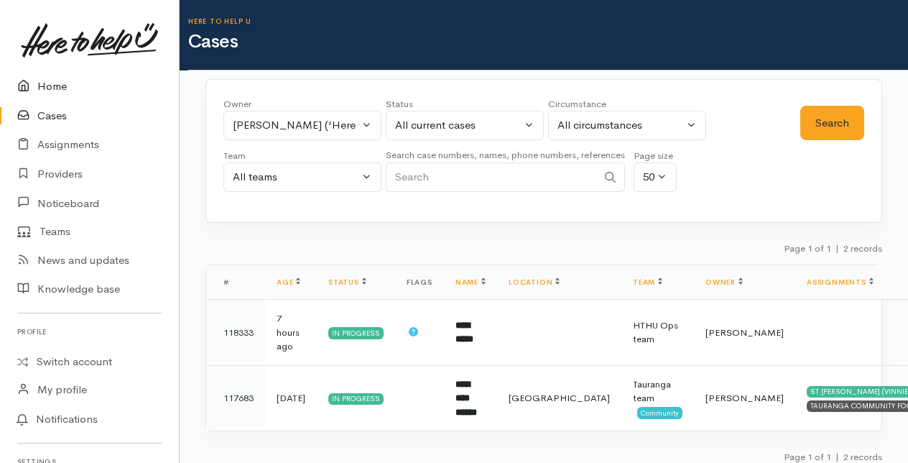
click at [52, 88] on link "Home" at bounding box center [89, 86] width 179 height 29
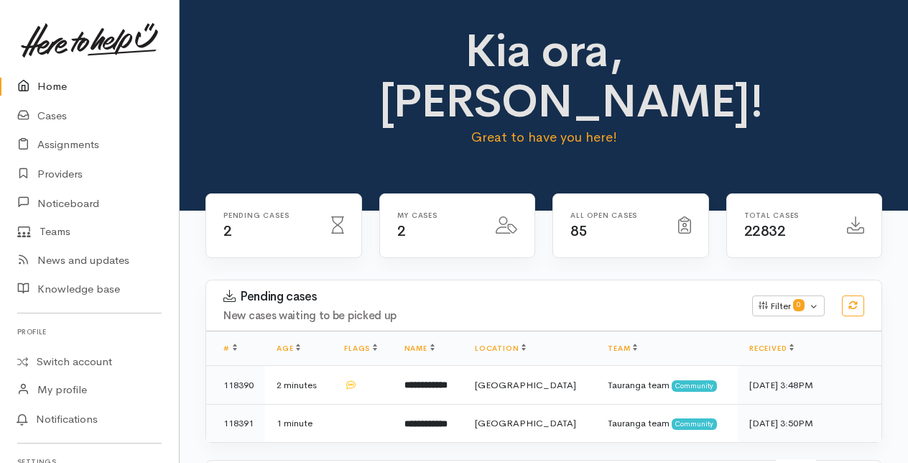
click at [53, 86] on link "Home" at bounding box center [89, 86] width 179 height 29
click at [48, 112] on link "Cases" at bounding box center [89, 115] width 179 height 29
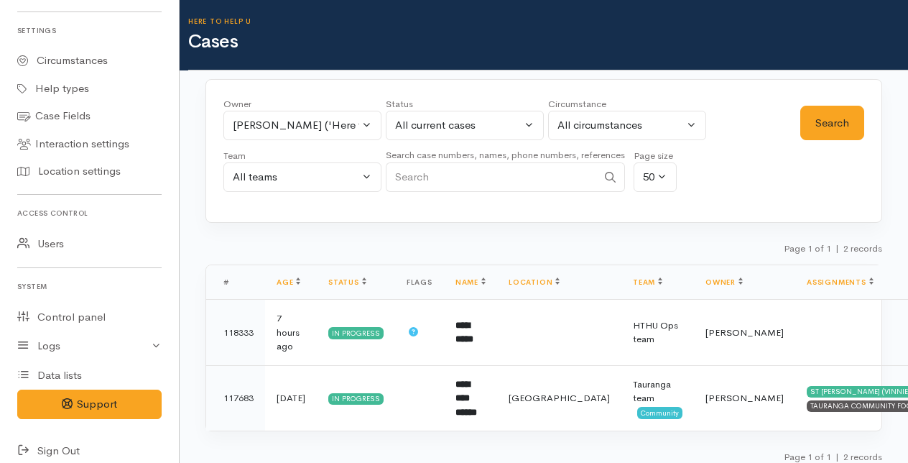
scroll to position [441, 0]
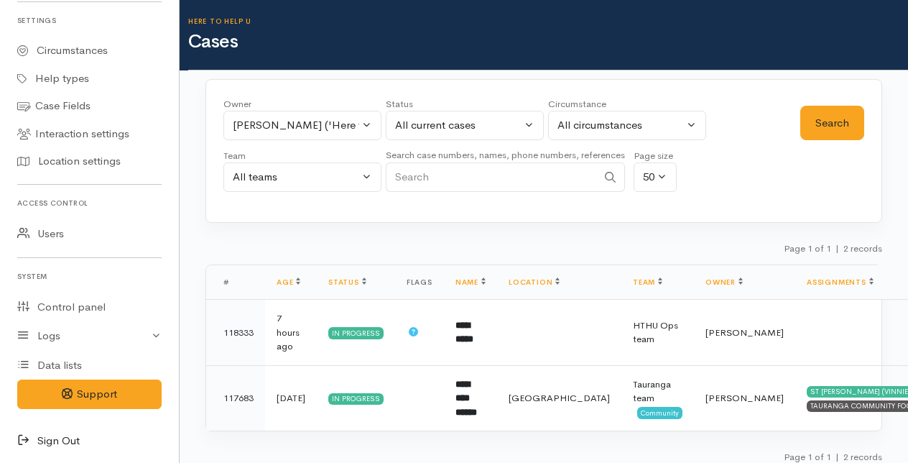
click at [24, 437] on icon at bounding box center [27, 441] width 20 height 18
